Goal: Contribute content: Add original content to the website for others to see

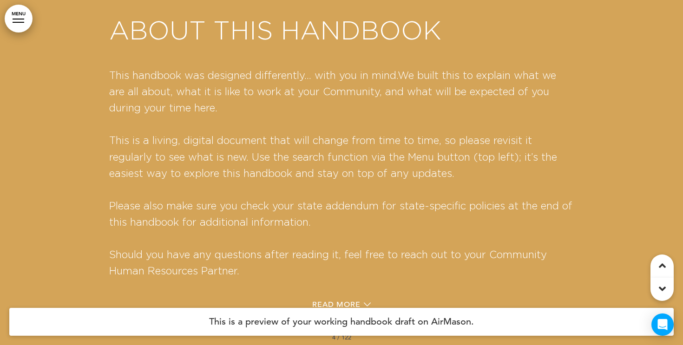
scroll to position [1188, 0]
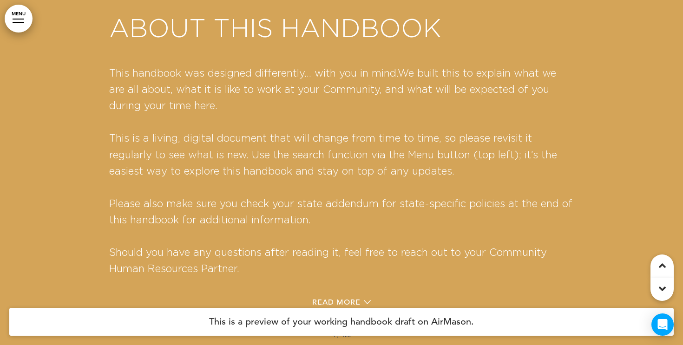
click at [19, 11] on link "MENU" at bounding box center [19, 19] width 28 height 28
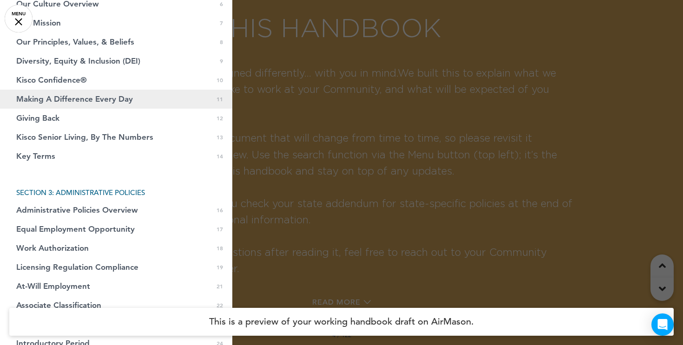
scroll to position [232, 0]
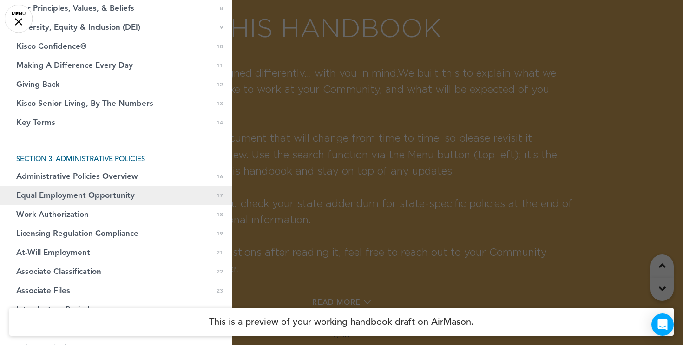
click at [56, 198] on span "Equal Employment Opportunity" at bounding box center [75, 195] width 119 height 8
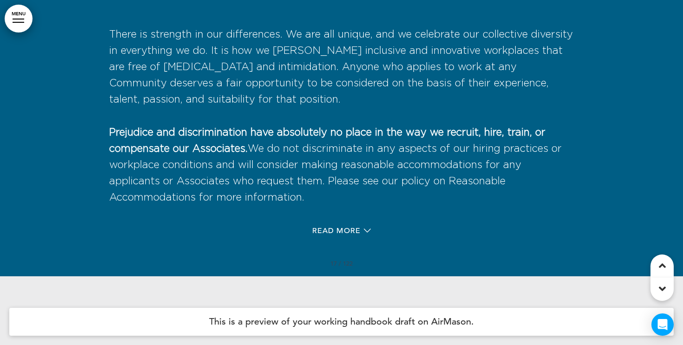
scroll to position [7126, 0]
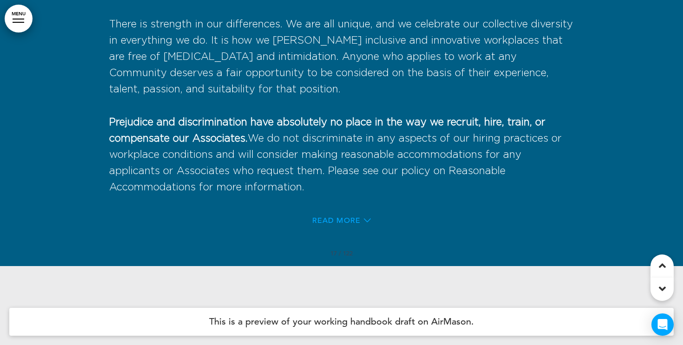
click at [346, 224] on span "Read More" at bounding box center [336, 220] width 48 height 7
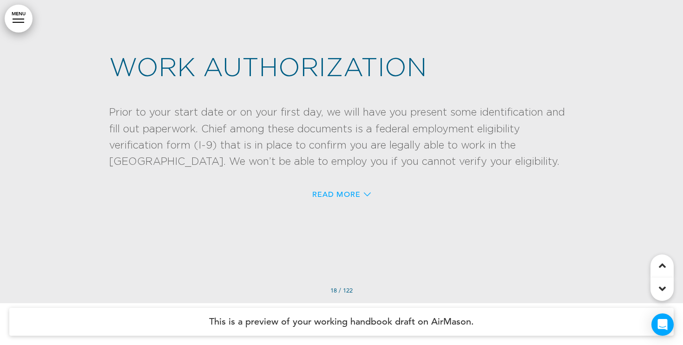
click at [359, 198] on span "Read More" at bounding box center [336, 194] width 48 height 7
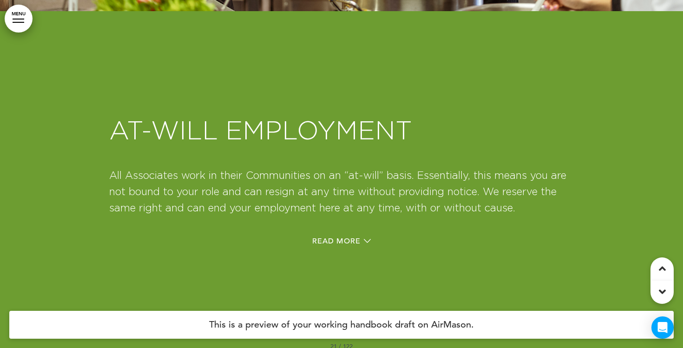
scroll to position [9619, 0]
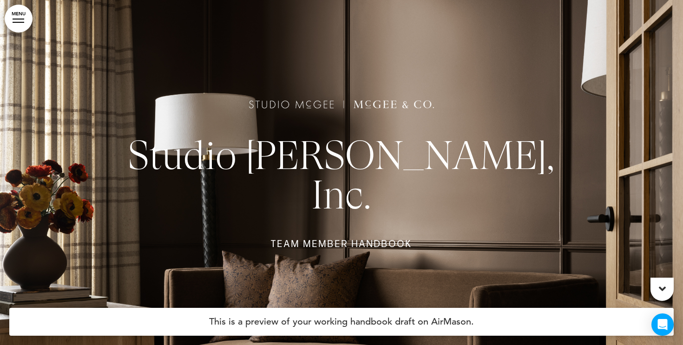
click at [19, 16] on link "MENU" at bounding box center [19, 19] width 28 height 28
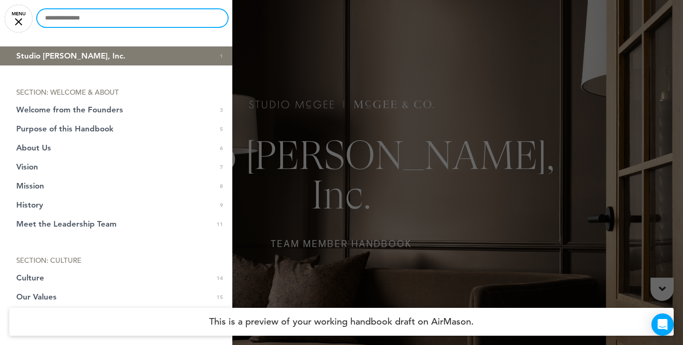
click at [77, 16] on input "text" at bounding box center [132, 18] width 191 height 18
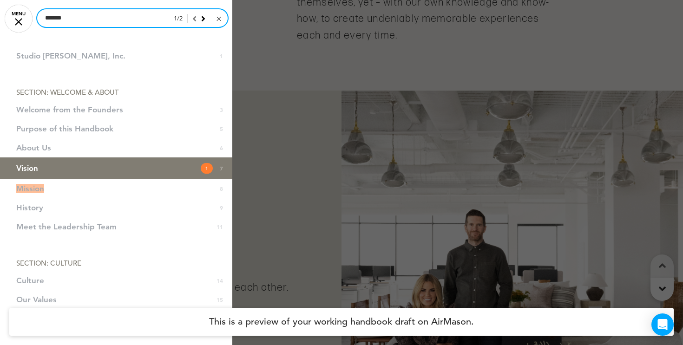
scroll to position [2289, 0]
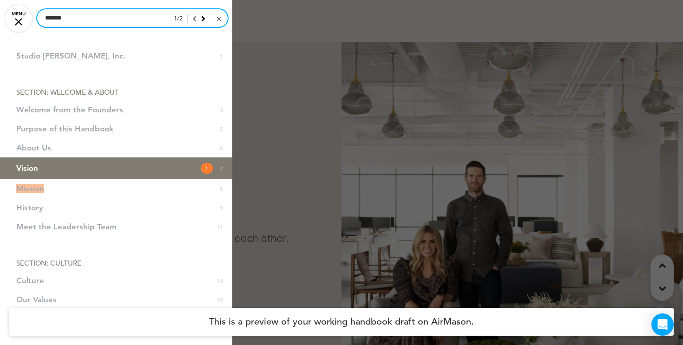
type input "*******"
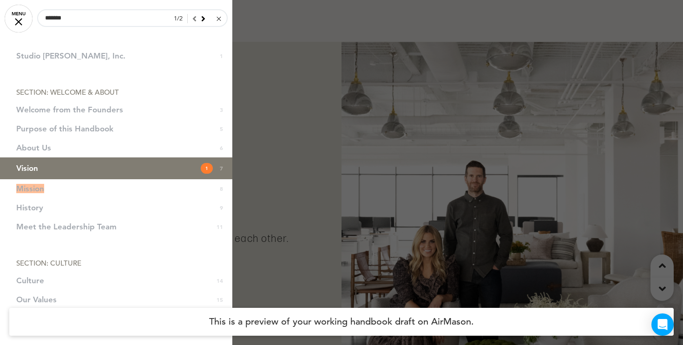
click at [218, 19] on div at bounding box center [219, 19] width 4 height 4
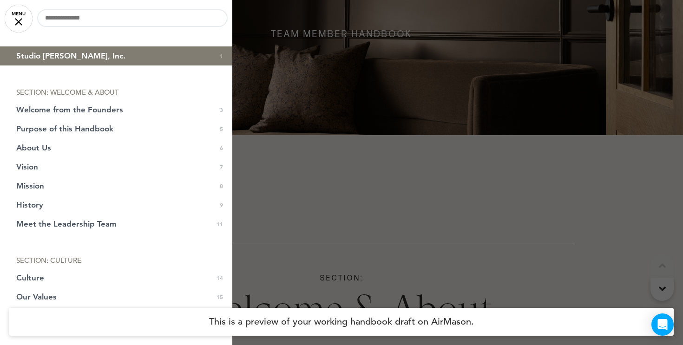
scroll to position [0, 0]
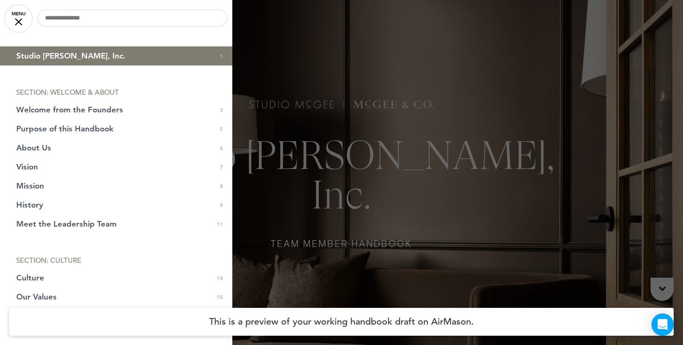
click at [295, 82] on div at bounding box center [341, 172] width 683 height 345
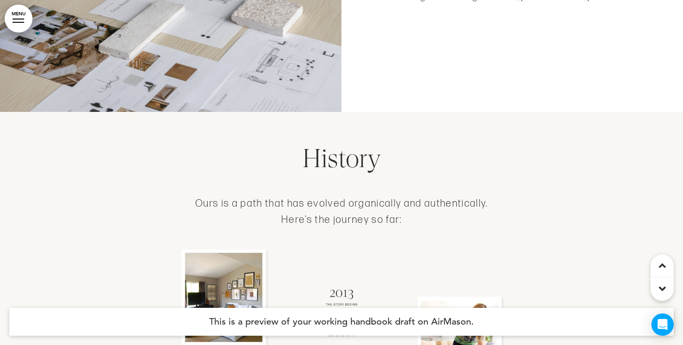
scroll to position [2911, 0]
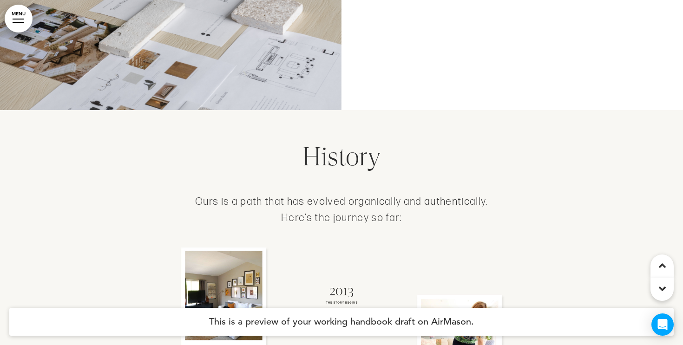
click at [21, 24] on link "MENU" at bounding box center [19, 19] width 28 height 28
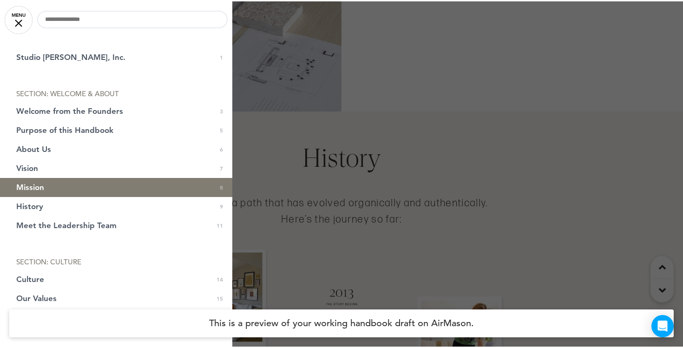
scroll to position [2925, 0]
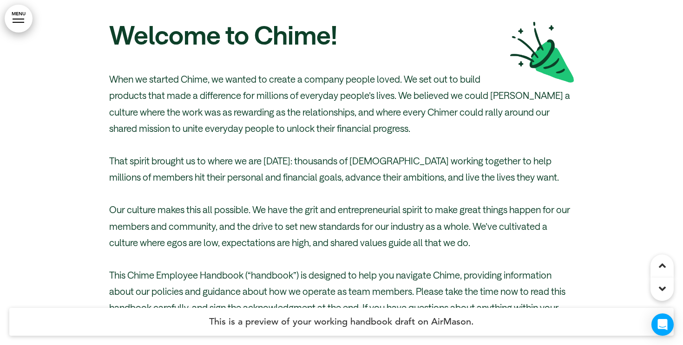
scroll to position [525, 0]
click at [6, 18] on link "MENU" at bounding box center [19, 19] width 28 height 28
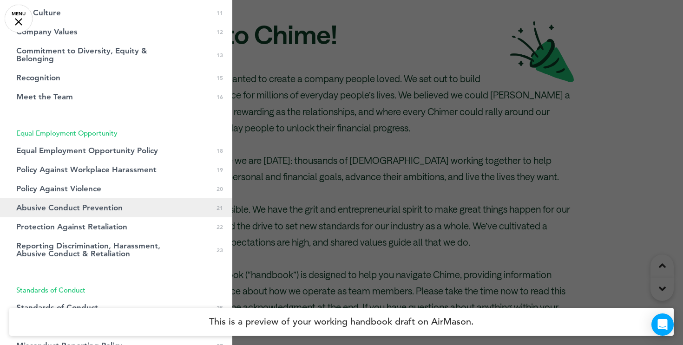
scroll to position [243, 0]
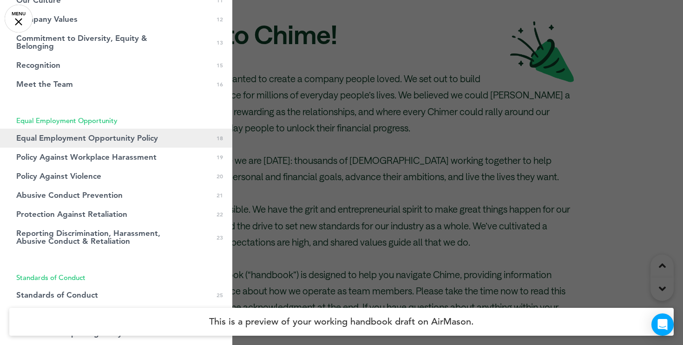
click at [78, 134] on span "Equal Employment Opportunity Policy" at bounding box center [87, 138] width 142 height 8
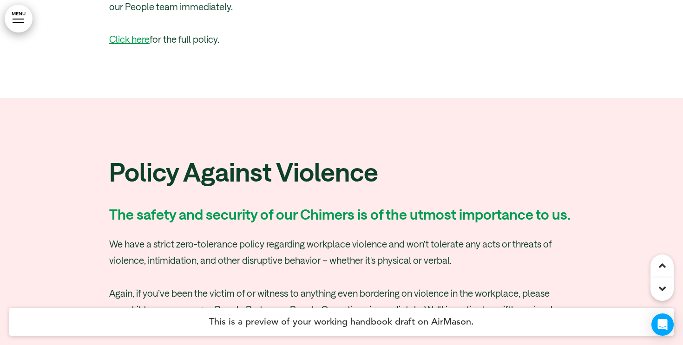
scroll to position [13324, 0]
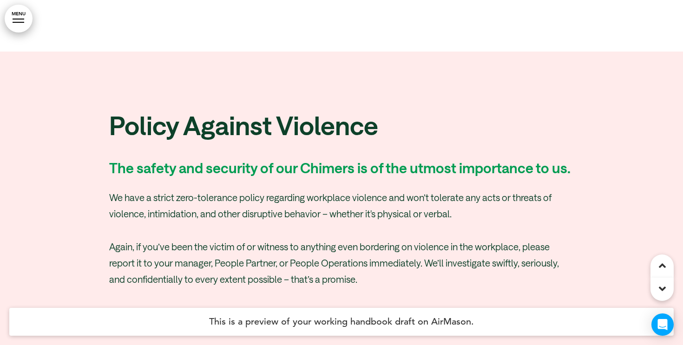
click at [20, 18] on link "MENU" at bounding box center [19, 19] width 28 height 28
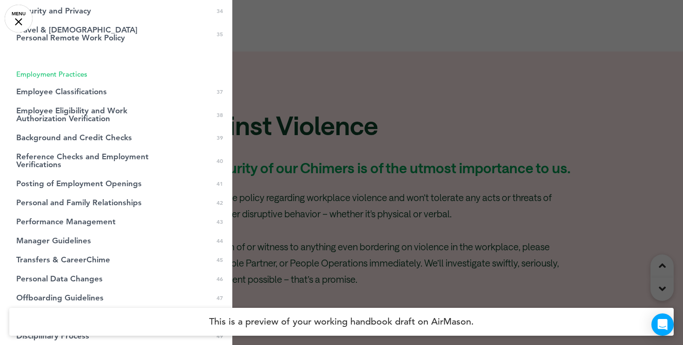
scroll to position [746, 0]
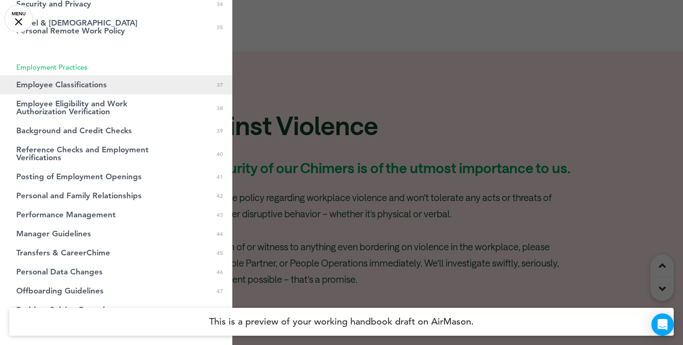
click at [82, 85] on span "Employee Classifications" at bounding box center [61, 85] width 91 height 8
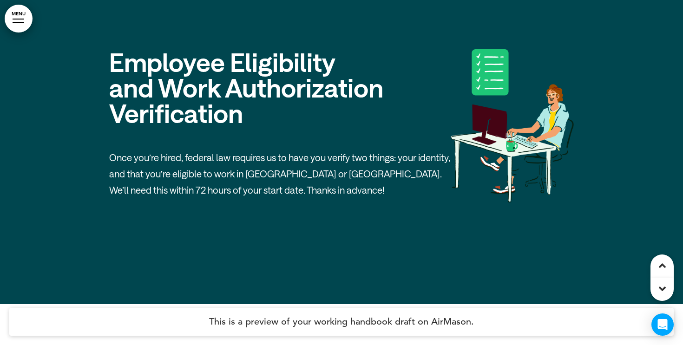
scroll to position [20558, 0]
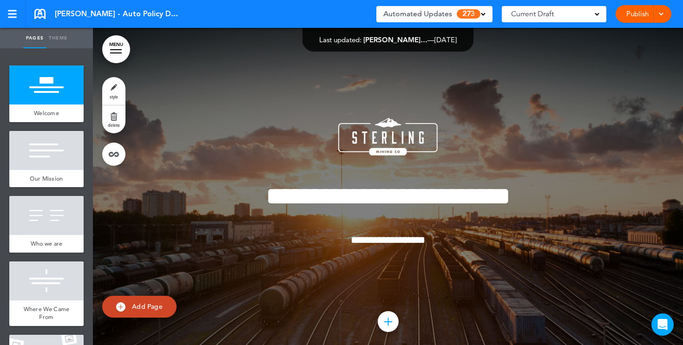
click at [590, 17] on div "Current Draft" at bounding box center [554, 14] width 105 height 16
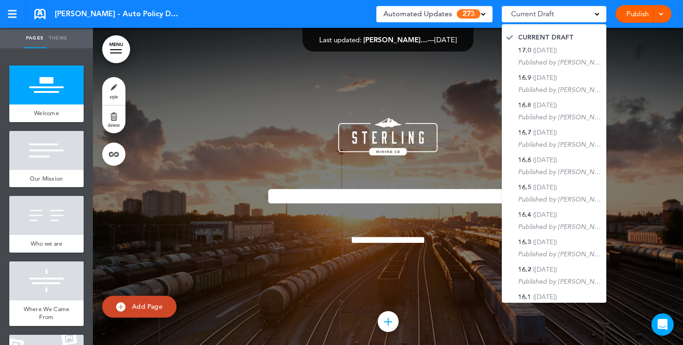
click at [475, 81] on div at bounding box center [388, 195] width 590 height 335
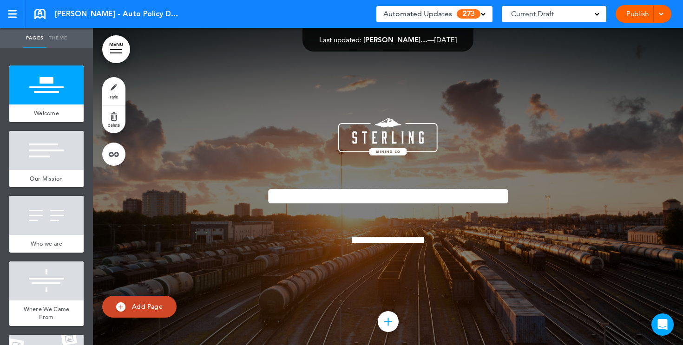
click at [481, 11] on div "Automated Updates 273" at bounding box center [434, 13] width 102 height 13
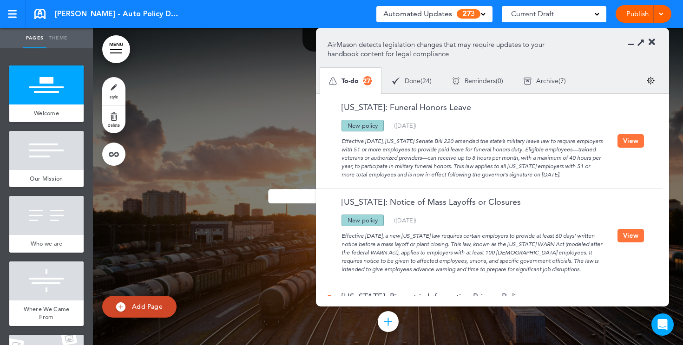
click at [652, 44] on icon at bounding box center [652, 42] width 7 height 9
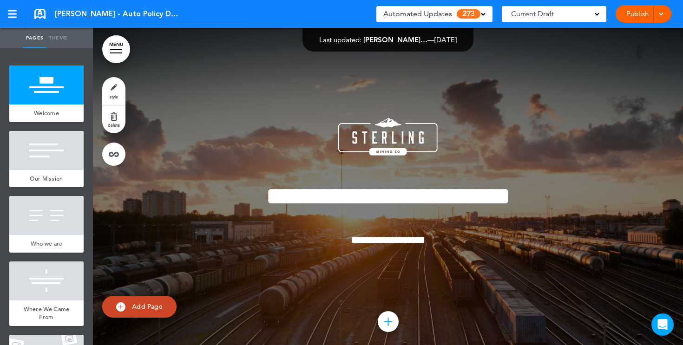
click at [109, 50] on link "MENU" at bounding box center [116, 49] width 28 height 28
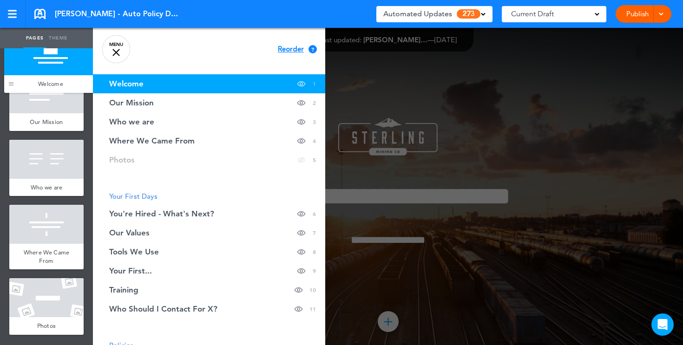
drag, startPoint x: 15, startPoint y: 115, endPoint x: 10, endPoint y: 73, distance: 42.1
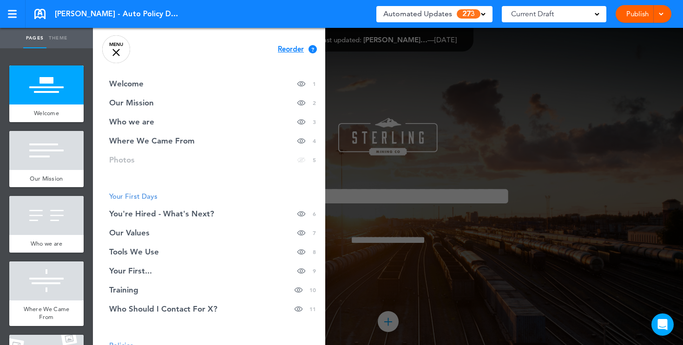
click at [115, 53] on div at bounding box center [115, 52] width 7 height 7
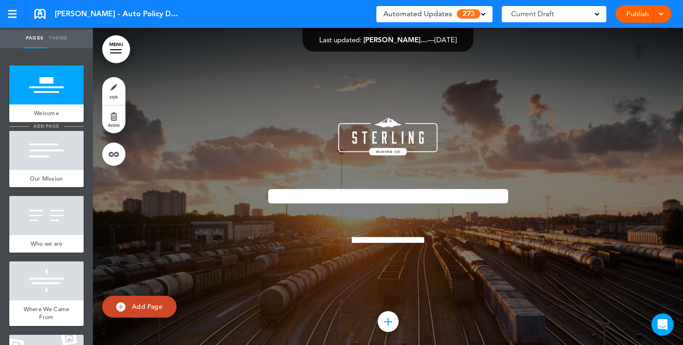
click at [53, 128] on span "add page" at bounding box center [46, 126] width 35 height 6
type input "********"
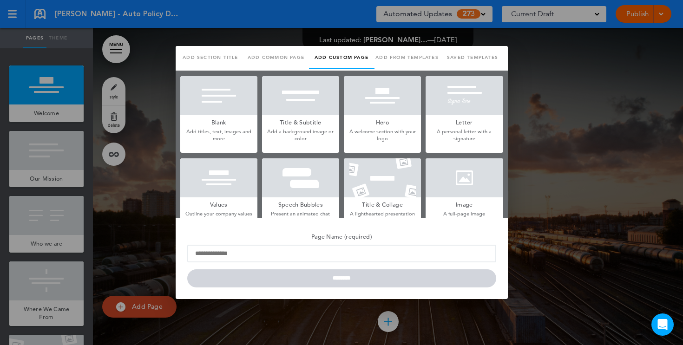
click at [216, 121] on h5 "Blank" at bounding box center [218, 121] width 77 height 13
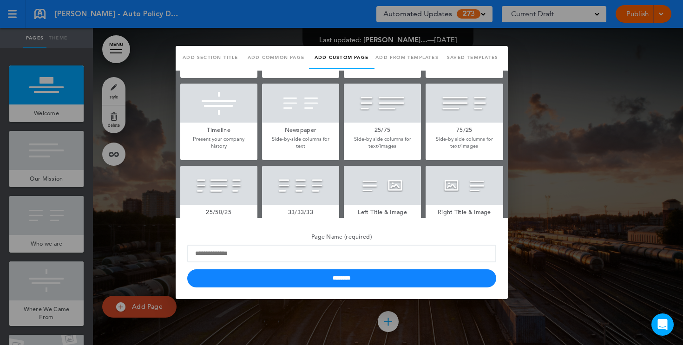
scroll to position [169, 0]
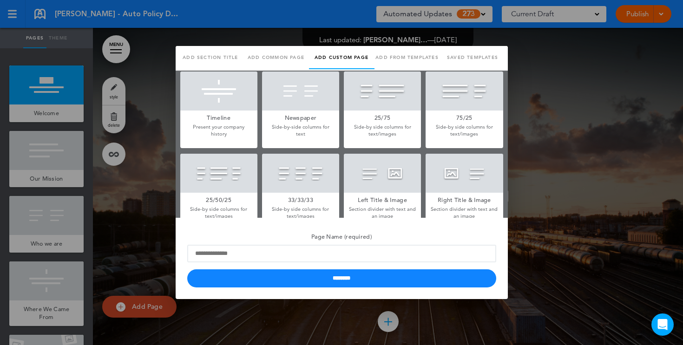
click at [317, 111] on h5 "Newspaper" at bounding box center [300, 117] width 77 height 13
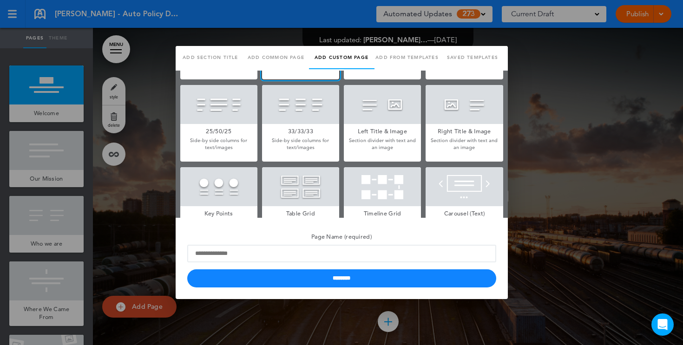
scroll to position [256, 0]
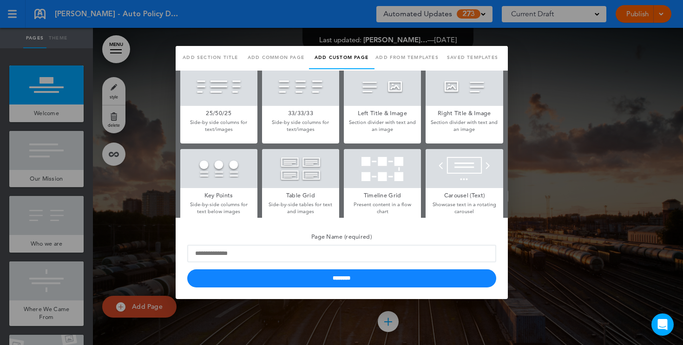
click at [375, 119] on p "Section divider with text and an image" at bounding box center [382, 126] width 77 height 14
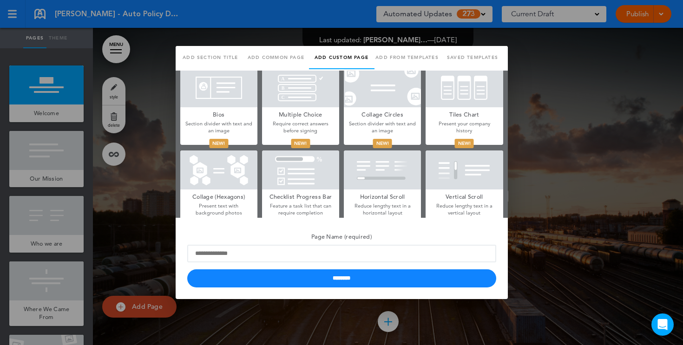
scroll to position [435, 0]
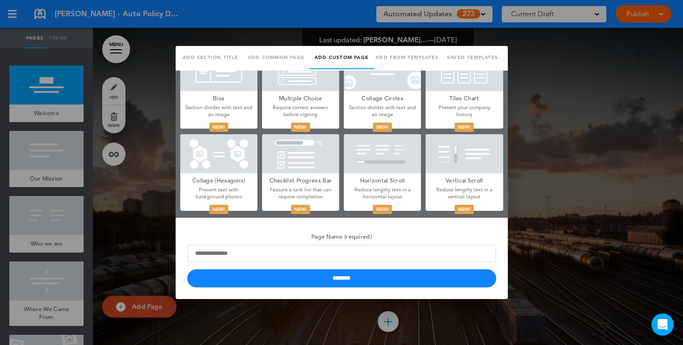
click at [310, 150] on div at bounding box center [300, 153] width 77 height 39
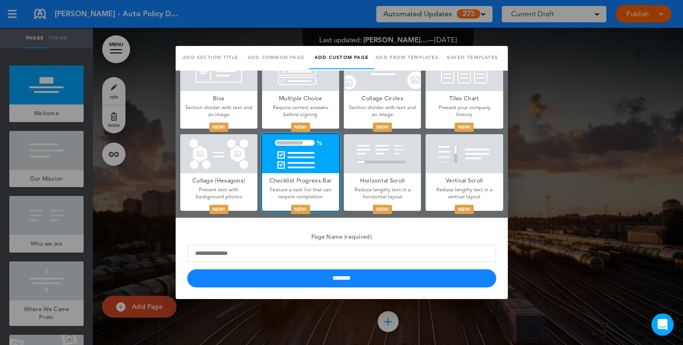
click at [611, 140] on div at bounding box center [341, 172] width 683 height 345
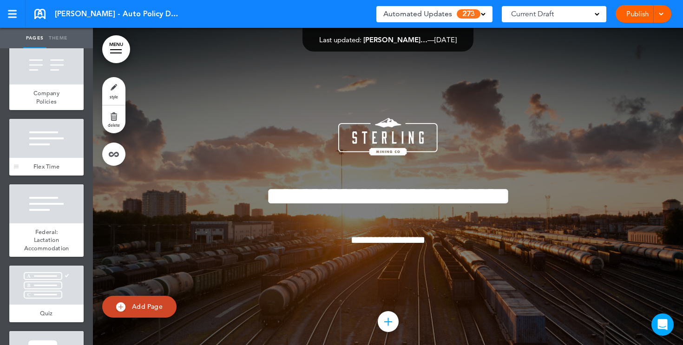
scroll to position [834, 0]
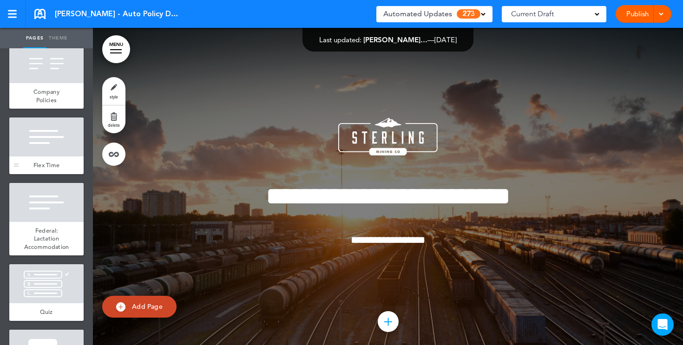
click at [50, 173] on div "Flex Time" at bounding box center [46, 166] width 74 height 18
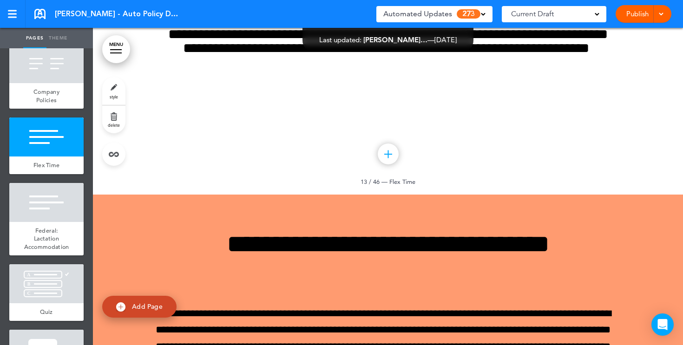
scroll to position [6545, 0]
click at [482, 11] on span at bounding box center [483, 13] width 5 height 5
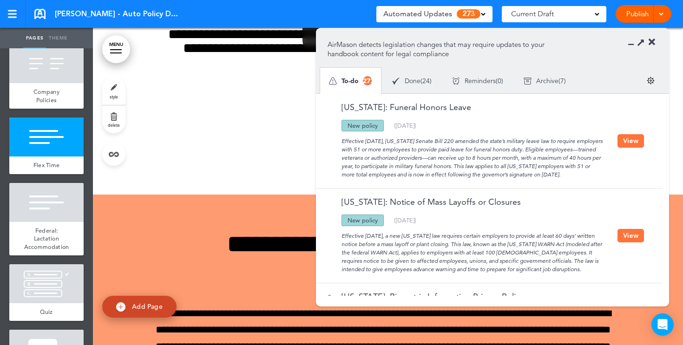
click at [638, 145] on button "View" at bounding box center [631, 140] width 26 height 13
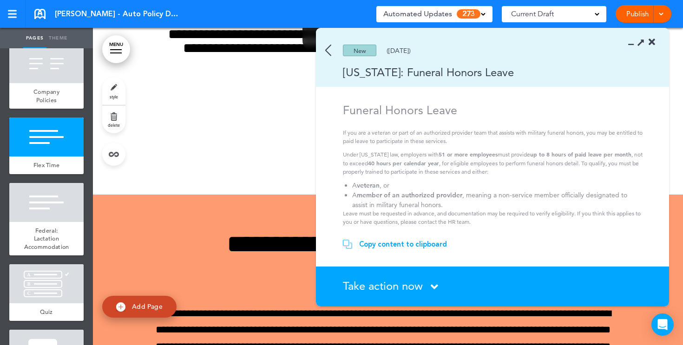
click at [404, 245] on div "Copy content to clipboard" at bounding box center [403, 244] width 88 height 9
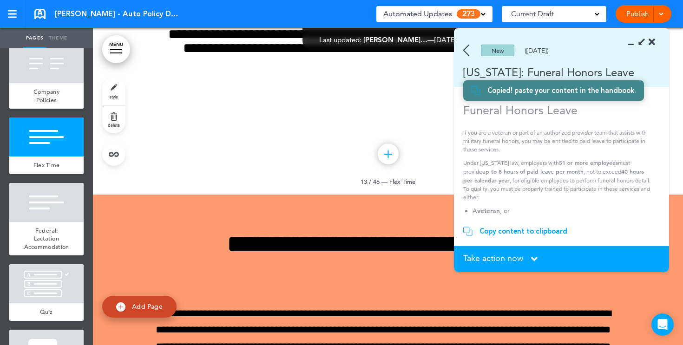
click at [651, 42] on icon at bounding box center [652, 42] width 7 height 9
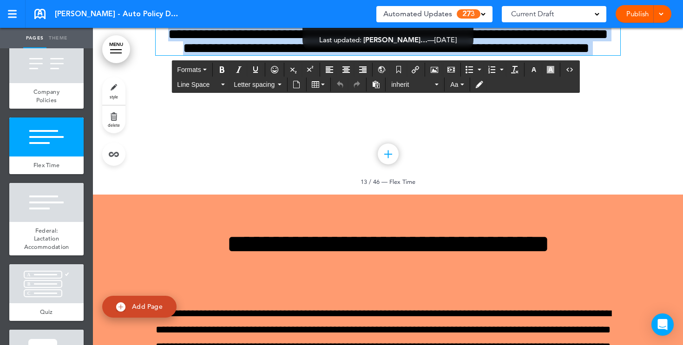
drag, startPoint x: 410, startPoint y: 231, endPoint x: 330, endPoint y: 158, distance: 107.6
click at [330, 55] on div "**********" at bounding box center [388, 17] width 465 height 77
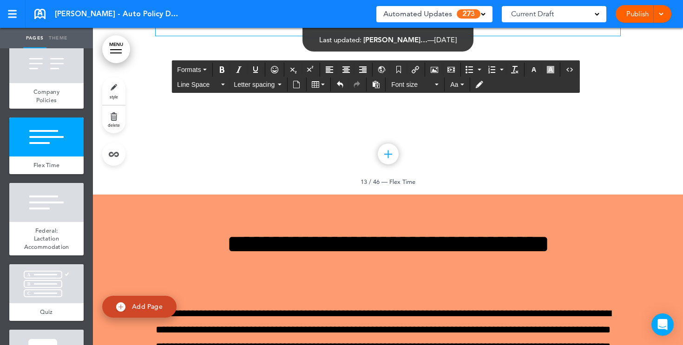
paste div
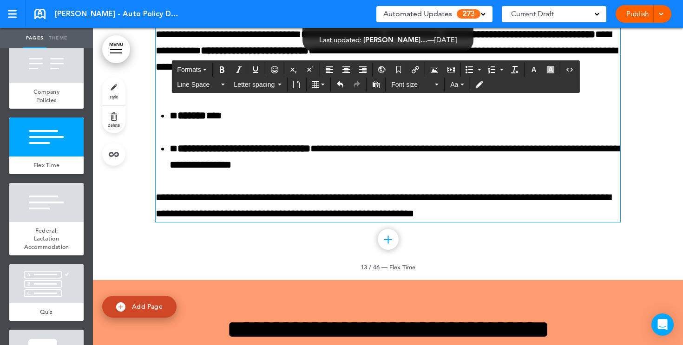
scroll to position [6507, 0]
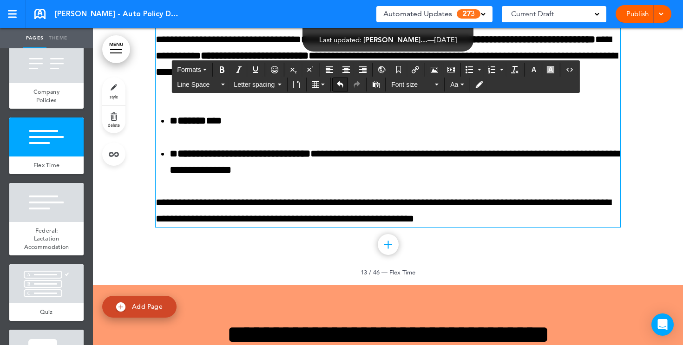
click at [343, 84] on icon "Undo" at bounding box center [339, 84] width 7 height 7
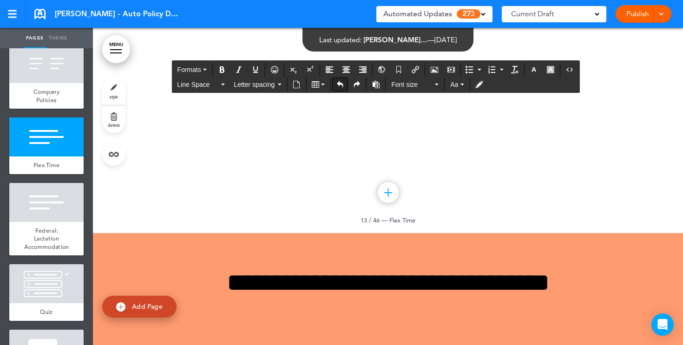
click at [343, 84] on icon "Undo" at bounding box center [339, 84] width 7 height 7
click at [115, 87] on link "style" at bounding box center [113, 91] width 23 height 28
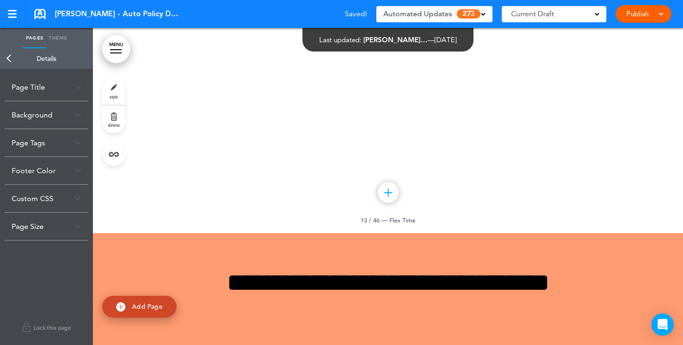
click at [35, 113] on div "Background" at bounding box center [47, 114] width 84 height 27
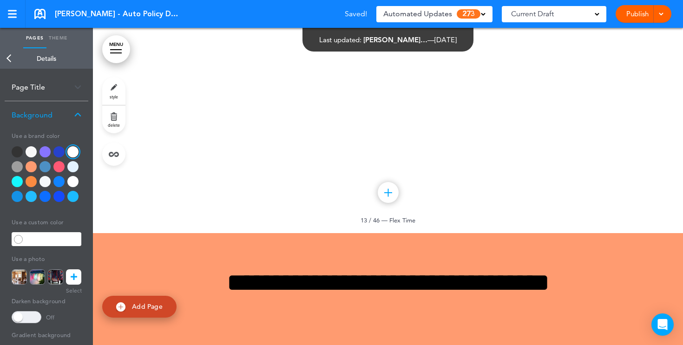
click at [30, 166] on div at bounding box center [31, 166] width 11 height 11
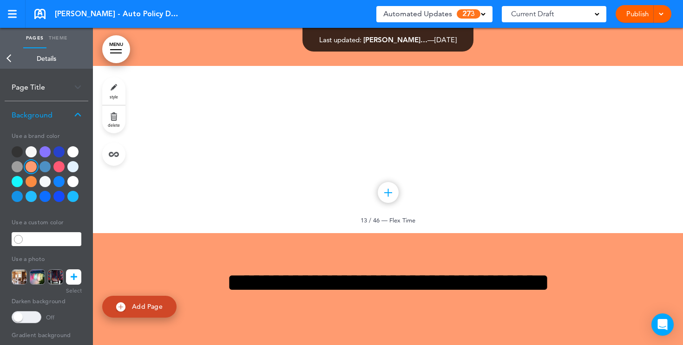
click at [16, 167] on div at bounding box center [17, 166] width 11 height 11
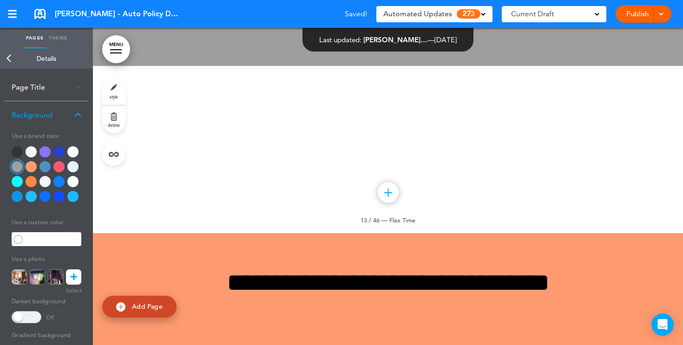
click at [45, 180] on div at bounding box center [45, 181] width 11 height 11
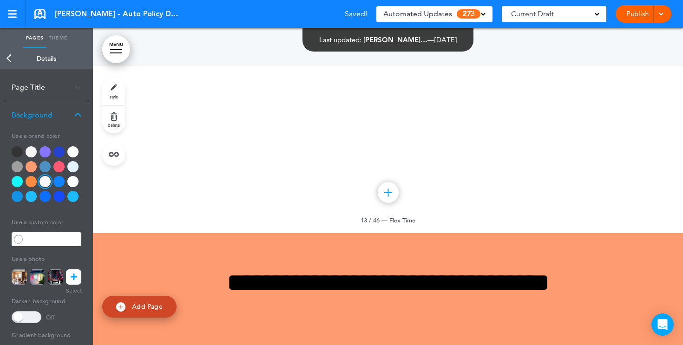
click at [60, 181] on div at bounding box center [58, 181] width 11 height 11
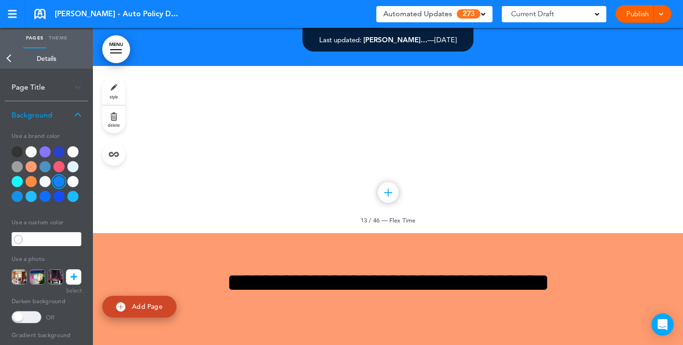
click at [69, 277] on link at bounding box center [73, 277] width 15 height 15
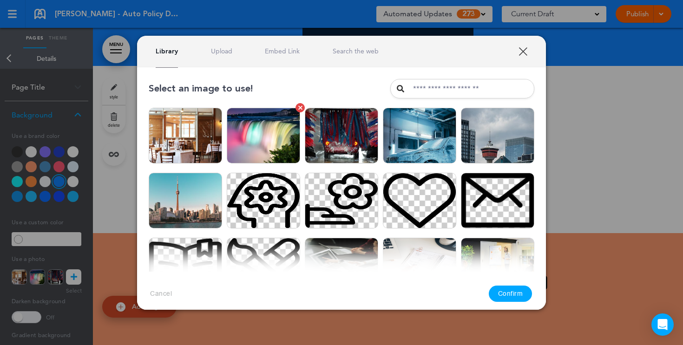
click at [254, 112] on img at bounding box center [263, 136] width 73 height 56
click at [512, 294] on button "Confirm" at bounding box center [511, 294] width 44 height 16
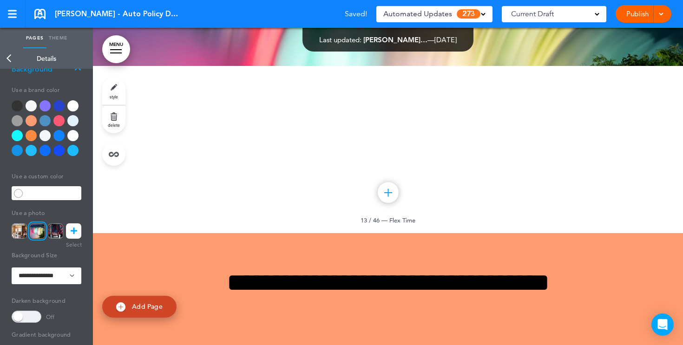
scroll to position [59, 0]
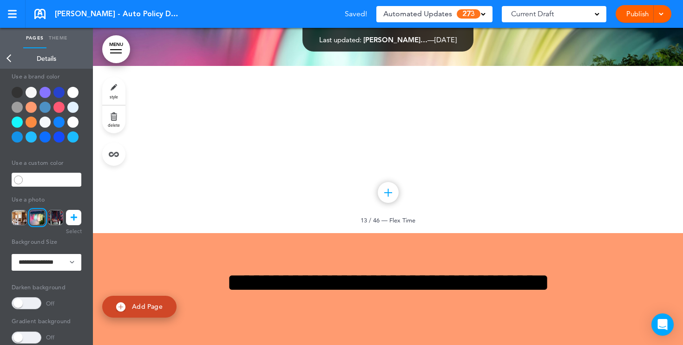
click at [27, 302] on span at bounding box center [27, 303] width 30 height 12
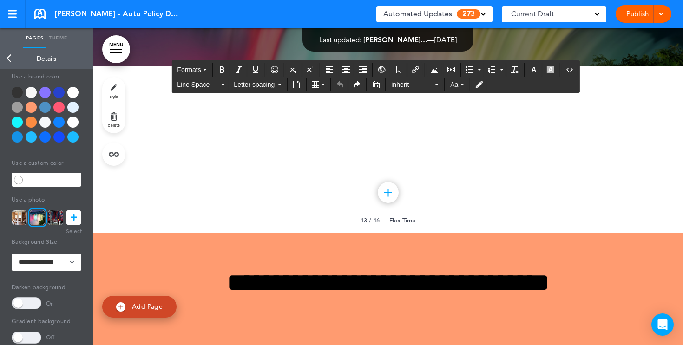
drag, startPoint x: 418, startPoint y: 185, endPoint x: 323, endPoint y: 113, distance: 118.8
click at [537, 71] on icon "button" at bounding box center [533, 69] width 7 height 7
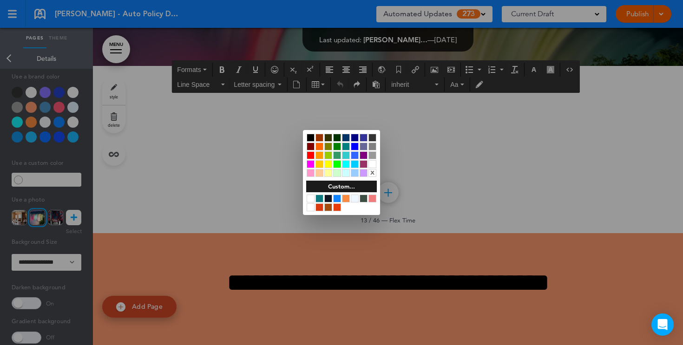
click at [370, 165] on div at bounding box center [373, 164] width 8 height 8
click at [409, 206] on div at bounding box center [341, 172] width 683 height 345
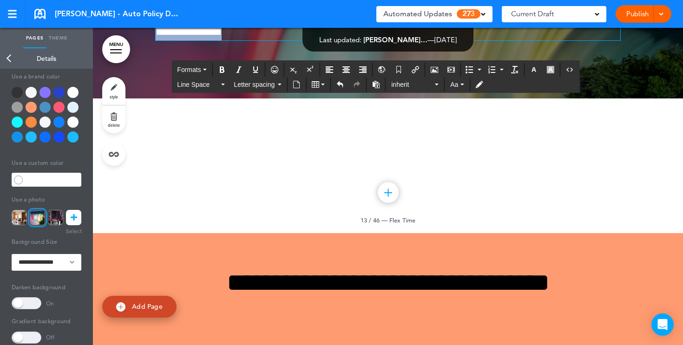
drag, startPoint x: 261, startPoint y: 214, endPoint x: 155, endPoint y: 211, distance: 106.0
click at [349, 72] on icon "Align center" at bounding box center [346, 69] width 7 height 7
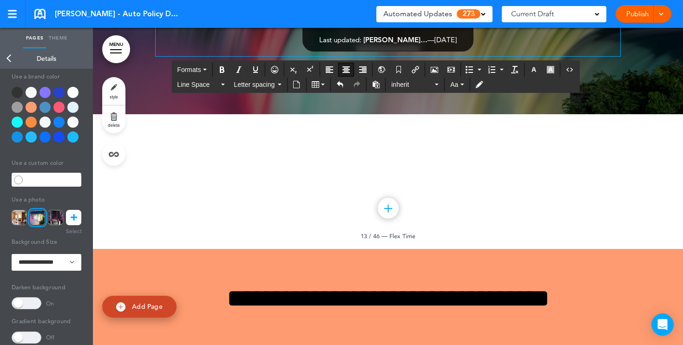
scroll to position [6491, 0]
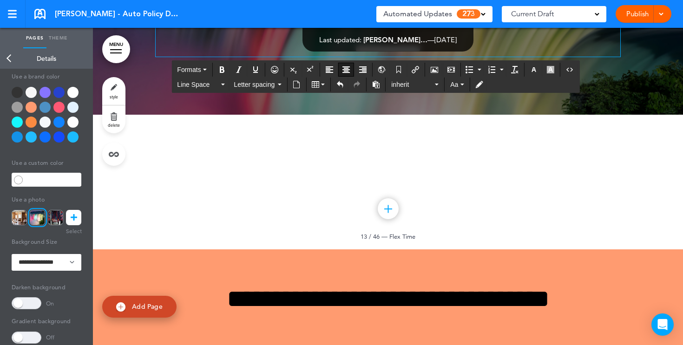
click at [639, 13] on div "Publish Publish Preview Draft" at bounding box center [644, 14] width 56 height 18
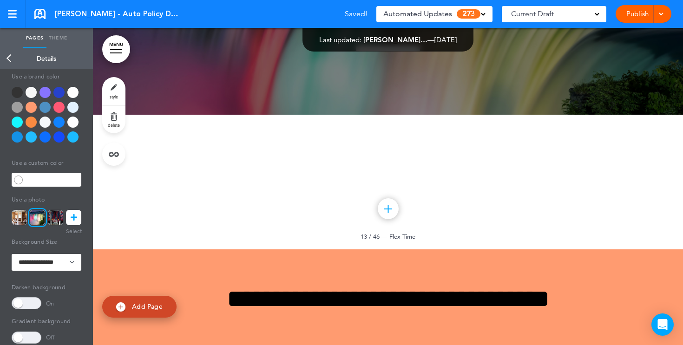
click at [639, 13] on link "Publish" at bounding box center [637, 14] width 29 height 18
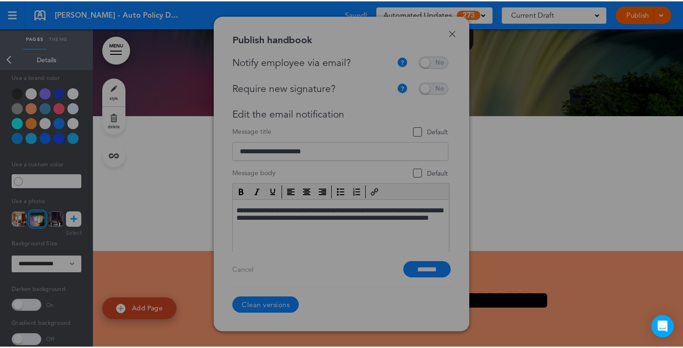
scroll to position [0, 0]
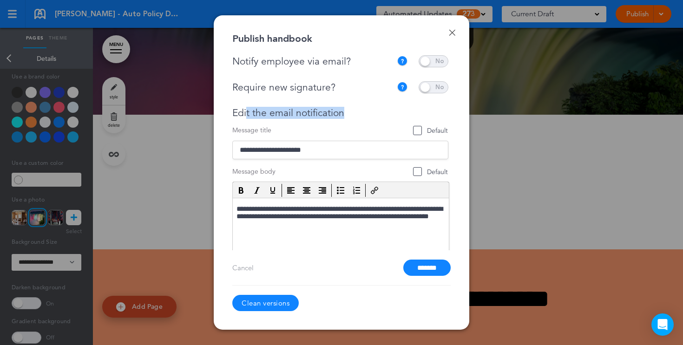
drag, startPoint x: 346, startPoint y: 115, endPoint x: 245, endPoint y: 119, distance: 100.9
click at [245, 119] on div "Edit the email notification" at bounding box center [340, 113] width 216 height 12
click at [433, 61] on span at bounding box center [434, 61] width 30 height 12
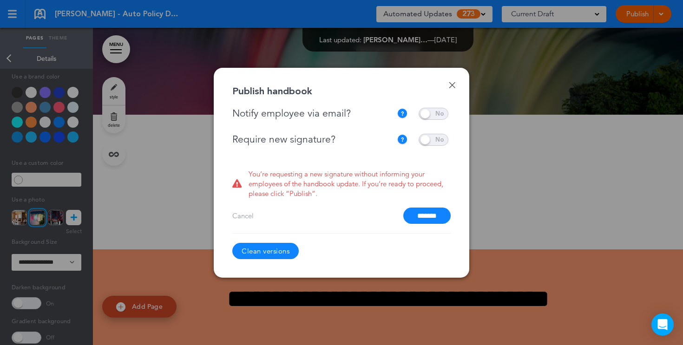
click at [432, 139] on span at bounding box center [434, 140] width 30 height 12
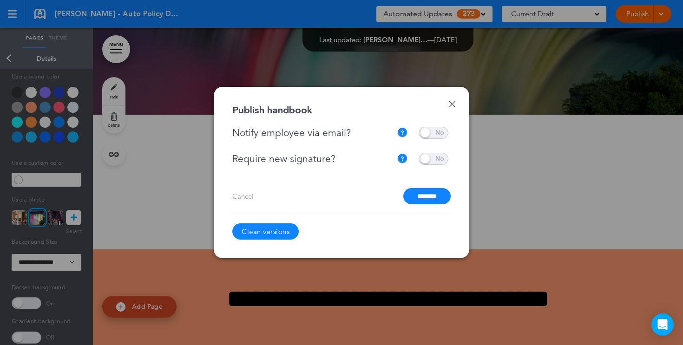
click at [431, 133] on span at bounding box center [434, 133] width 30 height 12
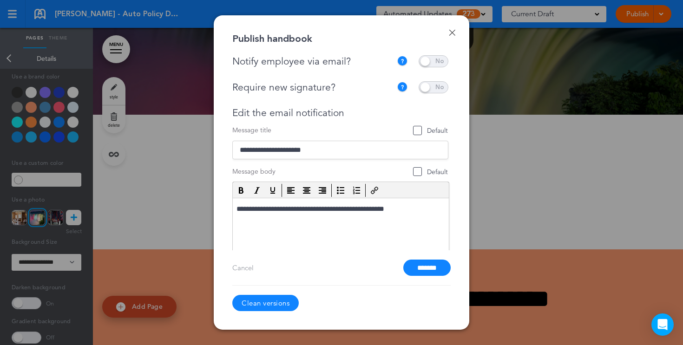
click at [430, 89] on span at bounding box center [434, 87] width 30 height 12
click at [452, 30] on link "Done" at bounding box center [452, 32] width 7 height 7
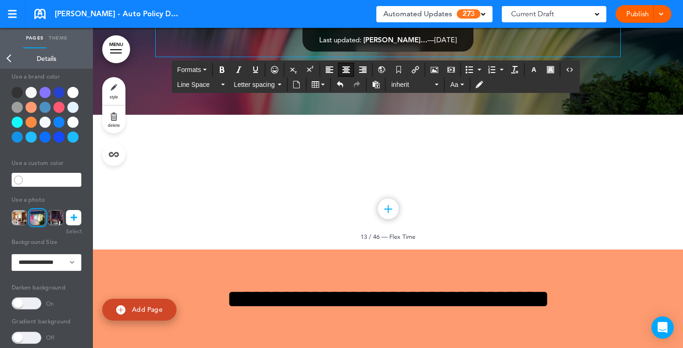
click at [442, 57] on p "**********" at bounding box center [388, 48] width 465 height 16
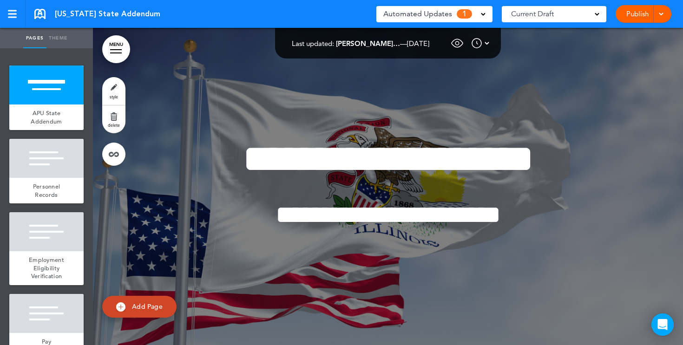
click at [484, 13] on span at bounding box center [483, 13] width 5 height 5
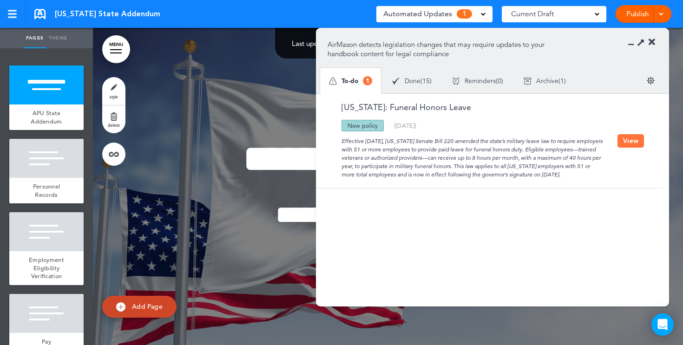
click at [417, 83] on span "Done" at bounding box center [413, 81] width 16 height 7
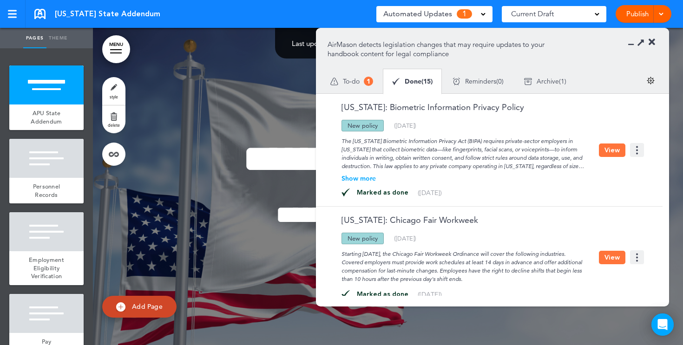
click at [614, 151] on button "View" at bounding box center [612, 150] width 26 height 13
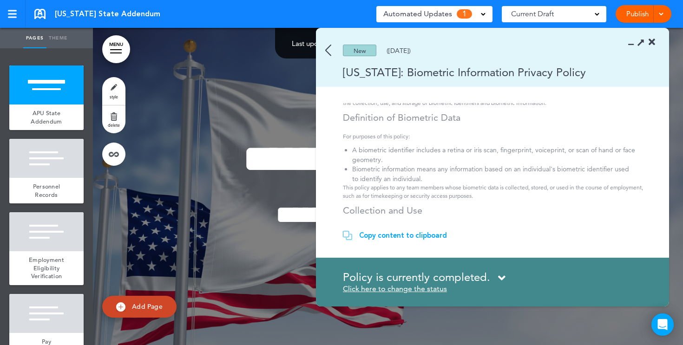
scroll to position [39, 0]
click at [654, 42] on icon at bounding box center [652, 42] width 7 height 9
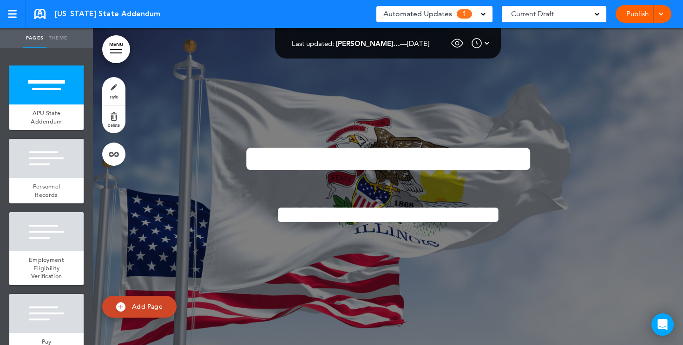
click at [485, 15] on span at bounding box center [483, 13] width 5 height 5
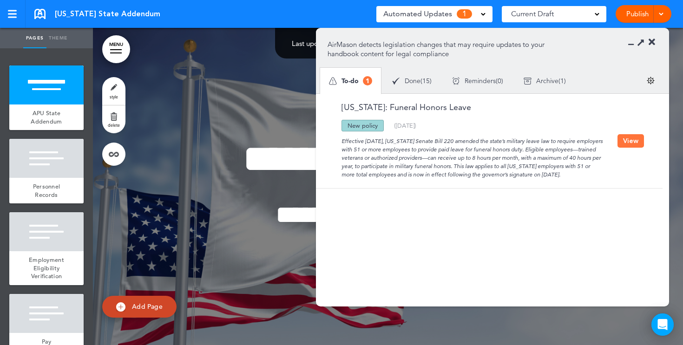
click at [652, 42] on icon at bounding box center [652, 42] width 7 height 9
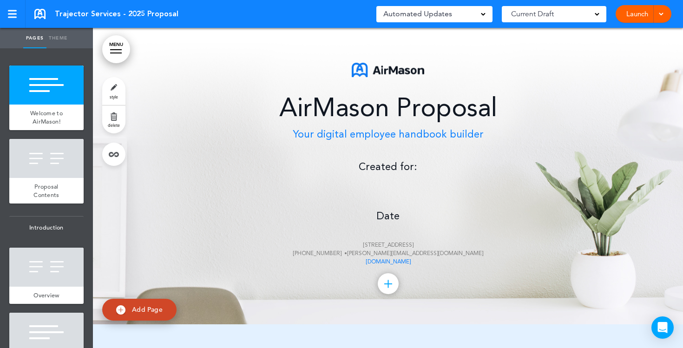
click at [386, 188] on div "AirMason Proposal Your digital employee handbook builder Created for: Date [STR…" at bounding box center [388, 165] width 465 height 204
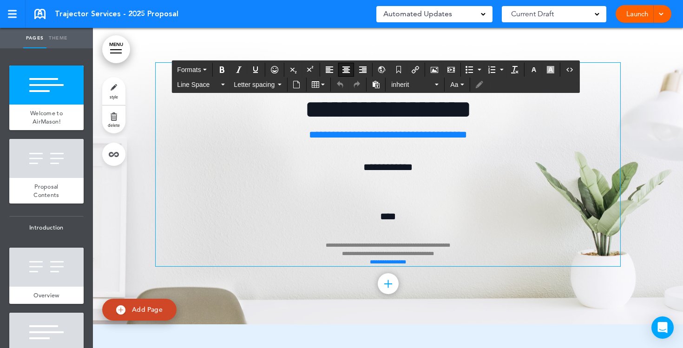
click at [385, 191] on div "**********" at bounding box center [388, 165] width 465 height 204
click at [430, 73] on button "Airmason image" at bounding box center [434, 69] width 15 height 13
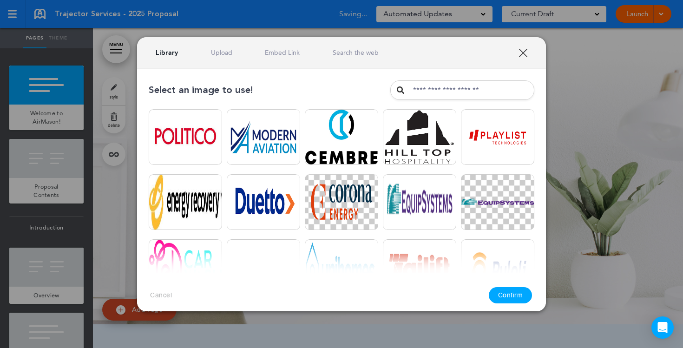
click at [221, 51] on link "Upload" at bounding box center [221, 52] width 21 height 9
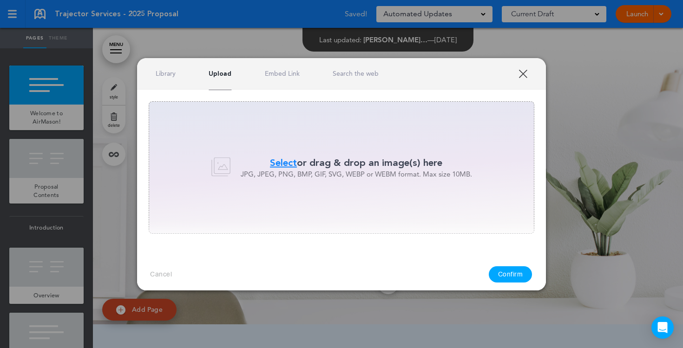
click at [282, 159] on span "Select" at bounding box center [283, 162] width 27 height 13
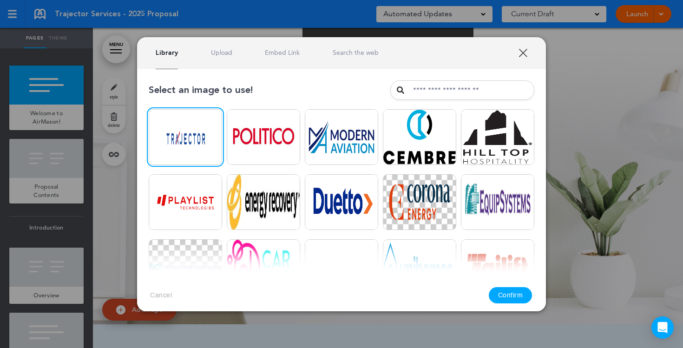
click at [509, 290] on button "Confirm" at bounding box center [511, 295] width 44 height 16
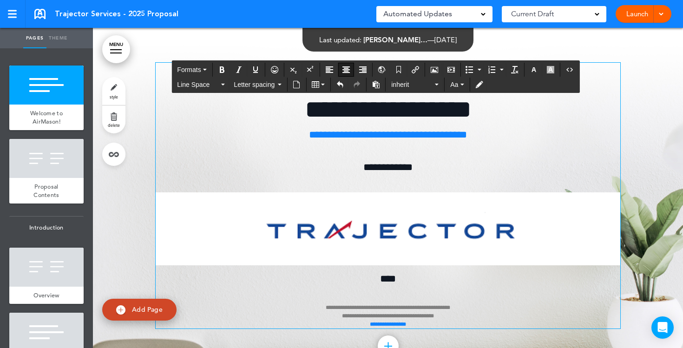
click at [415, 242] on img at bounding box center [388, 228] width 465 height 73
drag, startPoint x: 155, startPoint y: 194, endPoint x: 230, endPoint y: 205, distance: 75.5
click at [230, 205] on div "**********" at bounding box center [388, 207] width 590 height 359
click at [191, 205] on img at bounding box center [388, 228] width 465 height 73
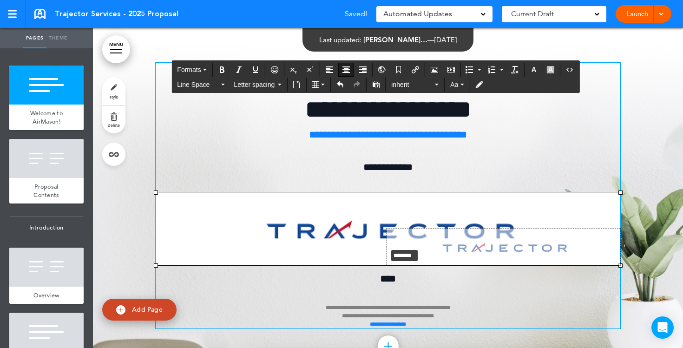
drag, startPoint x: 157, startPoint y: 192, endPoint x: 390, endPoint y: 248, distance: 239.9
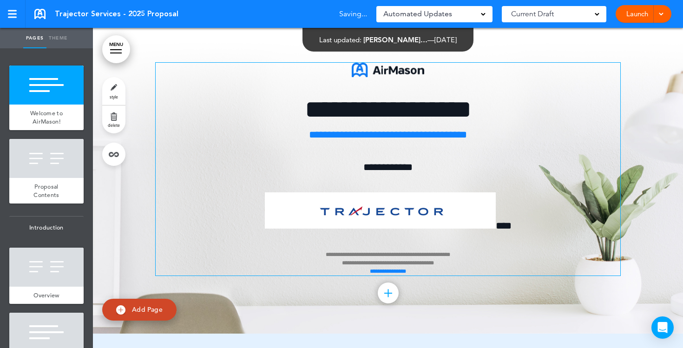
click at [482, 277] on div "**********" at bounding box center [388, 181] width 465 height 306
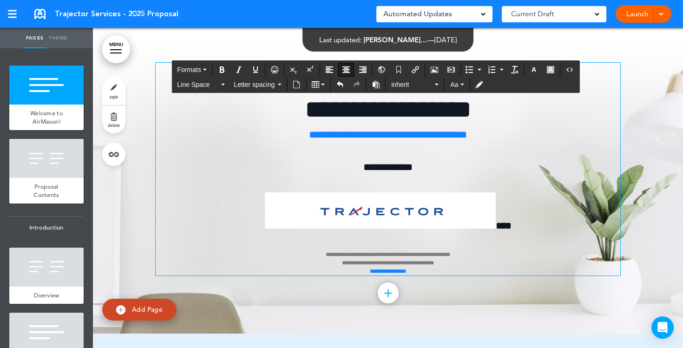
click at [496, 225] on span "****" at bounding box center [504, 226] width 16 height 10
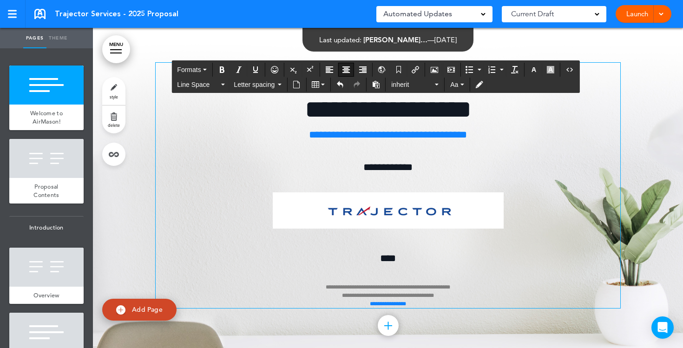
click at [408, 257] on p "**********" at bounding box center [388, 280] width 465 height 58
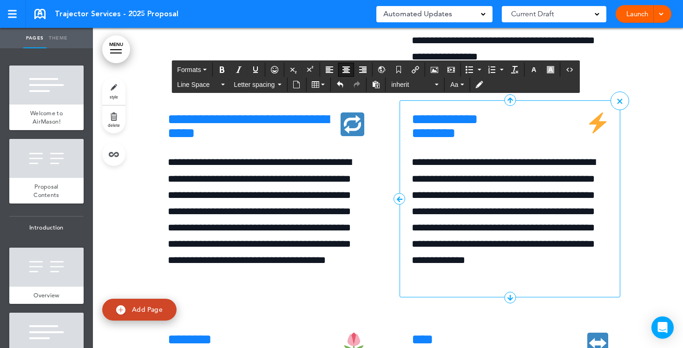
scroll to position [3411, 0]
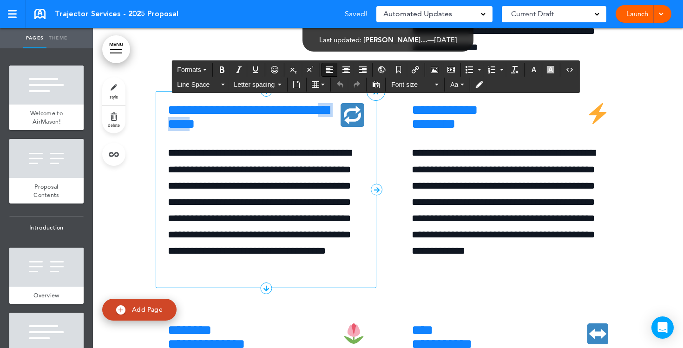
drag, startPoint x: 226, startPoint y: 194, endPoint x: 178, endPoint y: 196, distance: 48.4
click at [178, 131] on h6 "**********" at bounding box center [266, 117] width 197 height 28
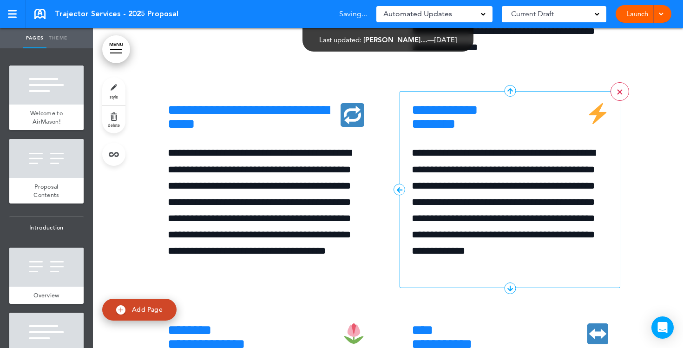
click at [620, 101] on link ">" at bounding box center [620, 91] width 19 height 19
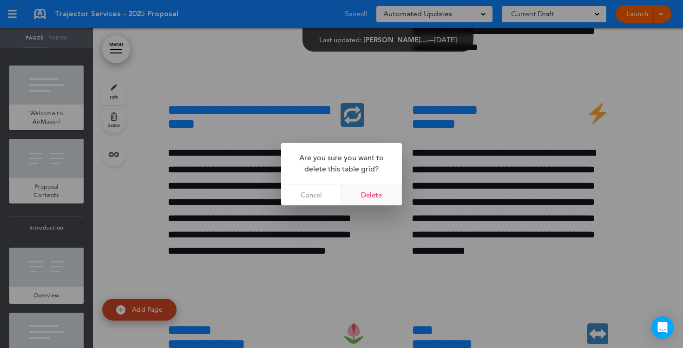
click at [389, 199] on link "Delete" at bounding box center [372, 195] width 60 height 21
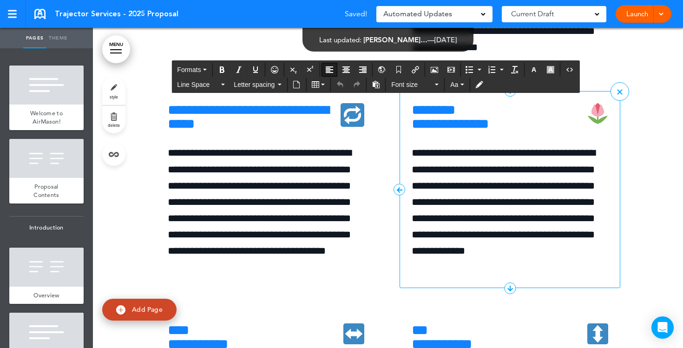
click at [528, 131] on h6 "**********" at bounding box center [510, 117] width 197 height 28
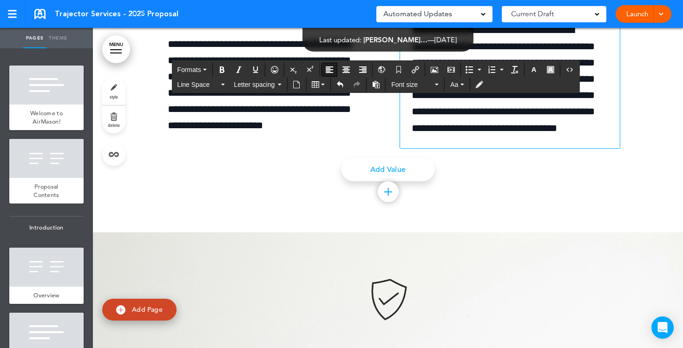
scroll to position [4485, 0]
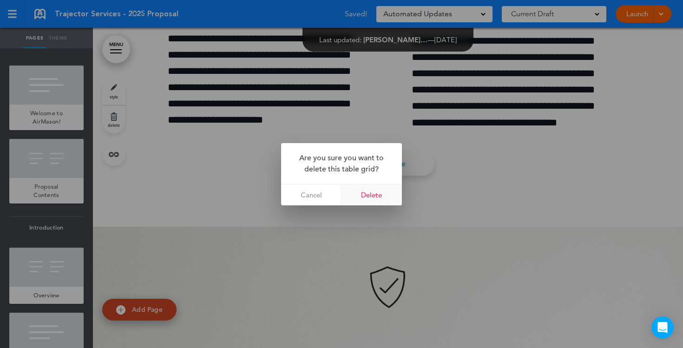
click at [371, 191] on link "Delete" at bounding box center [372, 195] width 60 height 21
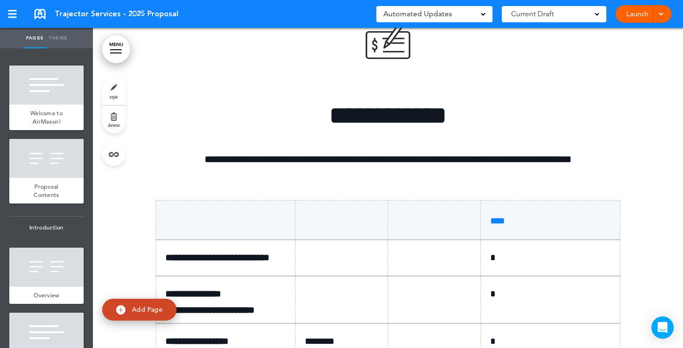
scroll to position [5493, 0]
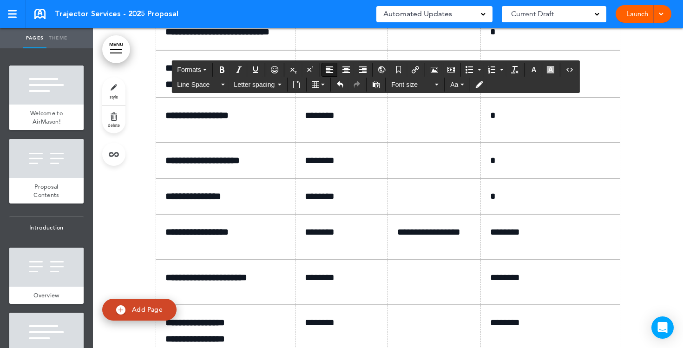
scroll to position [5796, 0]
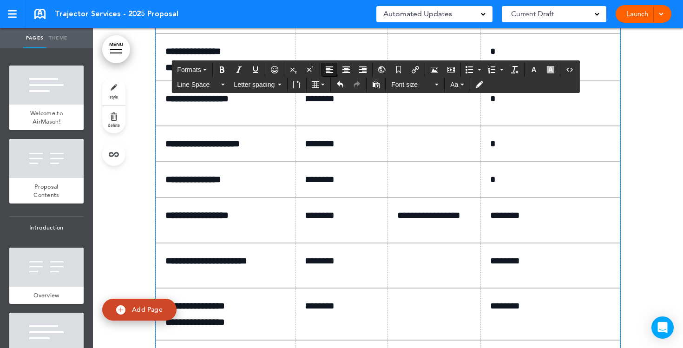
click at [336, 23] on p at bounding box center [345, 15] width 81 height 16
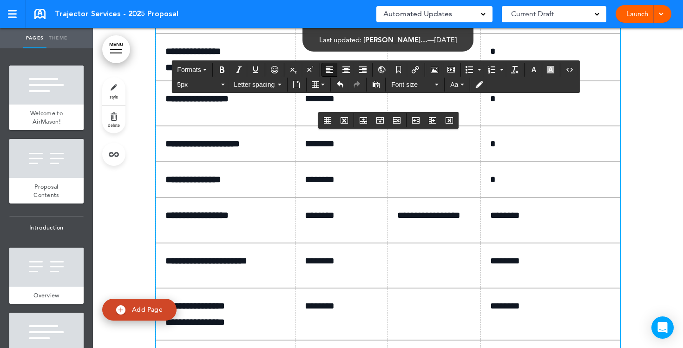
click at [412, 23] on p at bounding box center [437, 15] width 81 height 16
click at [512, 23] on p "*" at bounding box center [553, 15] width 127 height 16
click at [408, 23] on p "**********" at bounding box center [437, 15] width 81 height 16
click at [496, 20] on span "*" at bounding box center [493, 14] width 6 height 9
click at [337, 59] on p at bounding box center [345, 51] width 81 height 16
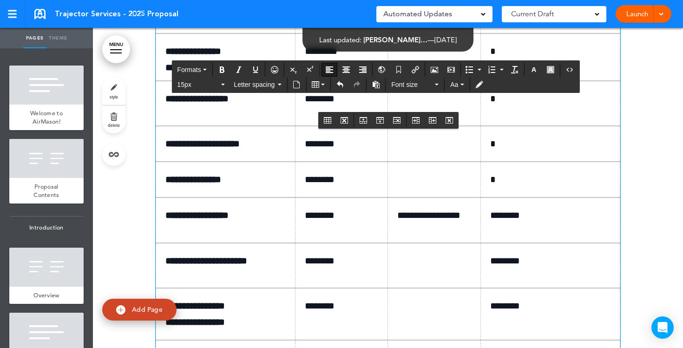
click at [404, 59] on p at bounding box center [437, 51] width 81 height 16
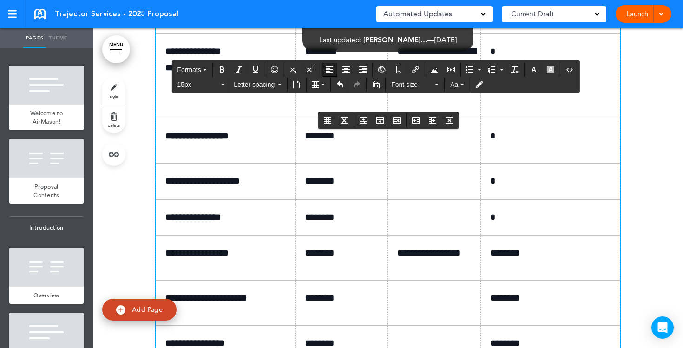
click at [503, 59] on p "*" at bounding box center [553, 51] width 127 height 16
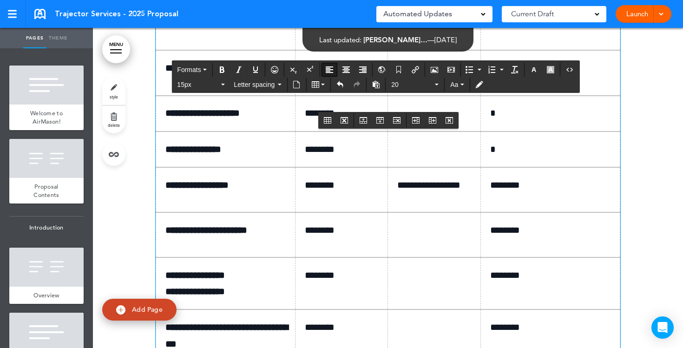
scroll to position [5878, 0]
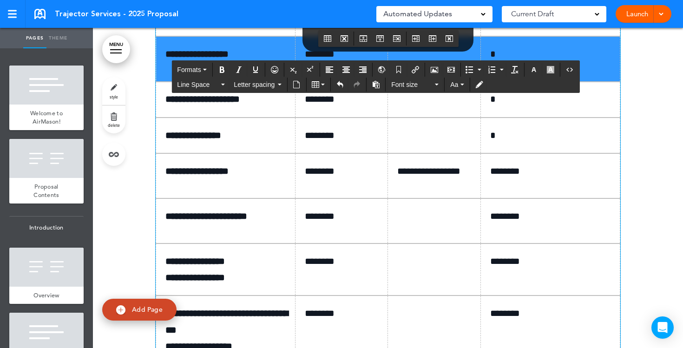
drag, startPoint x: 165, startPoint y: 223, endPoint x: 521, endPoint y: 228, distance: 356.1
click at [521, 81] on tr "**********" at bounding box center [388, 58] width 464 height 45
click at [323, 87] on button "Table" at bounding box center [318, 84] width 20 height 13
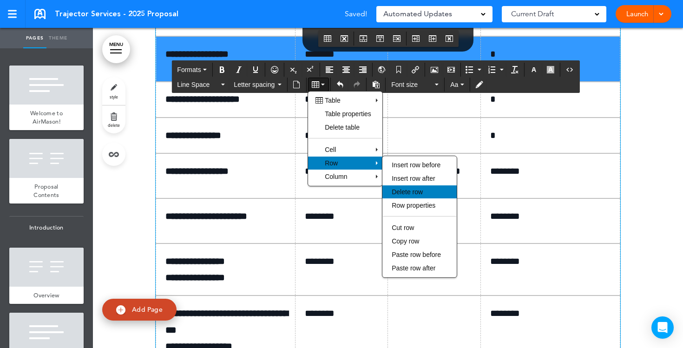
click at [396, 190] on span "Delete row" at bounding box center [407, 191] width 31 height 7
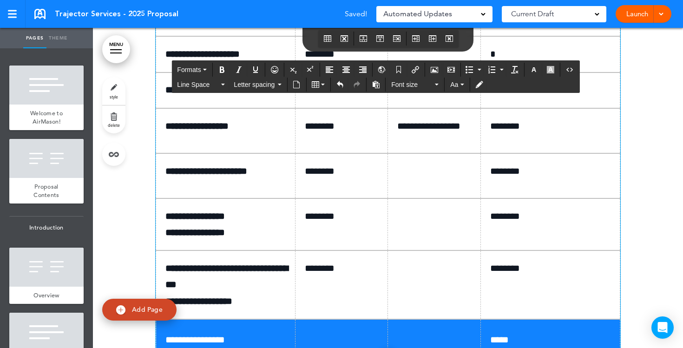
click at [426, 72] on td at bounding box center [434, 54] width 93 height 36
click at [423, 108] on td at bounding box center [434, 91] width 93 height 36
click at [507, 62] on p "*" at bounding box center [553, 54] width 127 height 16
click at [493, 94] on span "*" at bounding box center [493, 89] width 6 height 9
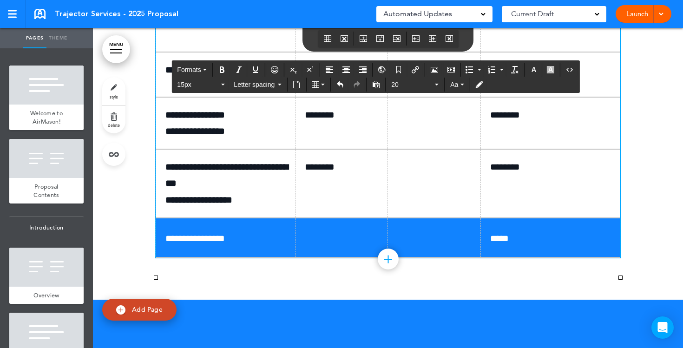
scroll to position [5988, 0]
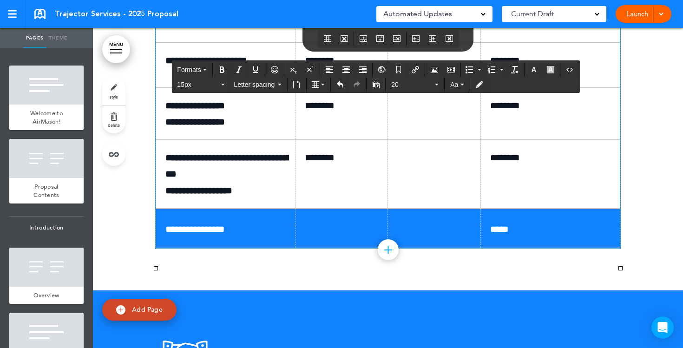
click at [419, 69] on p at bounding box center [437, 61] width 81 height 16
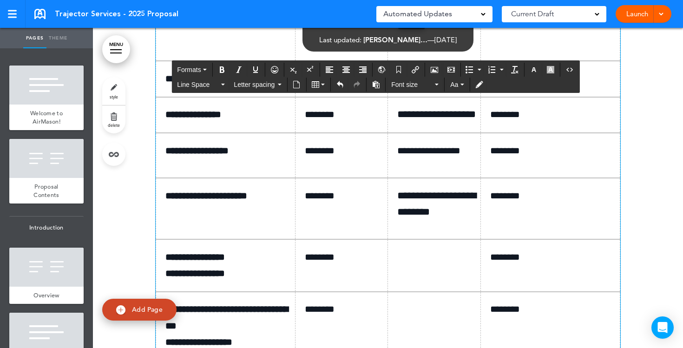
scroll to position [5861, 0]
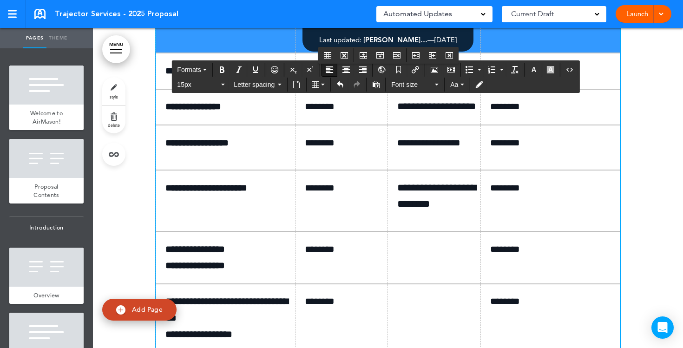
drag, startPoint x: 165, startPoint y: 153, endPoint x: 560, endPoint y: 174, distance: 394.7
click at [560, 53] on tr "**********" at bounding box center [388, 10] width 464 height 85
click at [327, 87] on button "Table" at bounding box center [318, 84] width 20 height 13
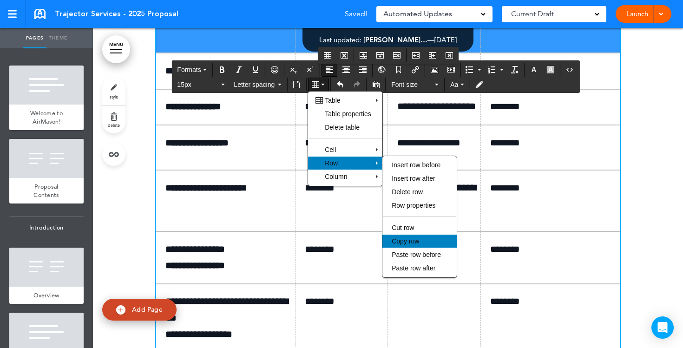
click at [407, 239] on div "Copy row" at bounding box center [420, 241] width 74 height 13
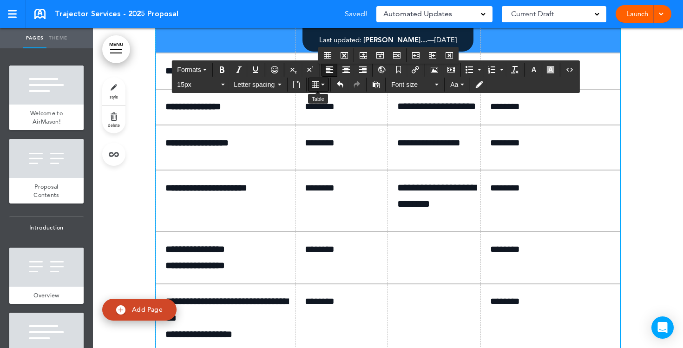
click at [324, 82] on button "Table" at bounding box center [318, 84] width 20 height 13
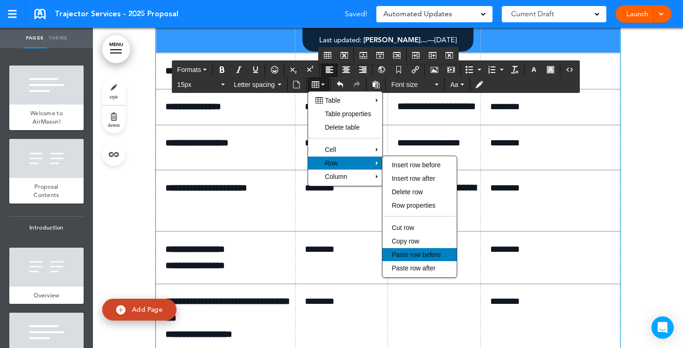
click at [422, 258] on span "Paste row before" at bounding box center [416, 254] width 49 height 7
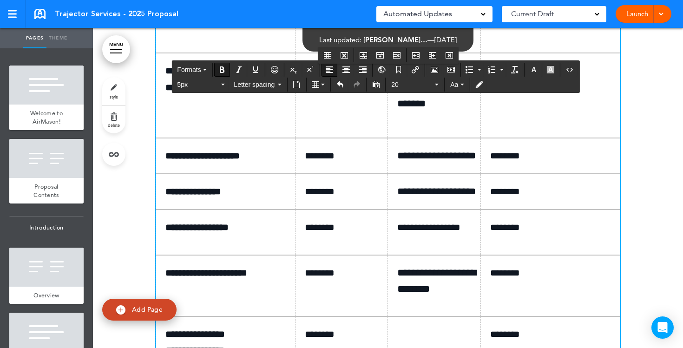
drag, startPoint x: 284, startPoint y: 173, endPoint x: 165, endPoint y: 160, distance: 119.7
click at [338, 86] on icon "Undo" at bounding box center [339, 84] width 7 height 7
click at [189, 53] on td "**********" at bounding box center [225, 10] width 139 height 85
drag, startPoint x: 172, startPoint y: 158, endPoint x: 283, endPoint y: 182, distance: 113.6
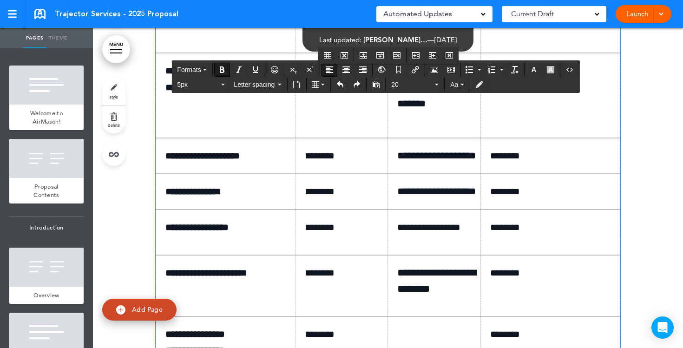
click at [283, 53] on td "**********" at bounding box center [225, 10] width 139 height 85
drag, startPoint x: 350, startPoint y: 156, endPoint x: 304, endPoint y: 156, distance: 45.5
click at [304, 53] on td "********" at bounding box center [341, 10] width 93 height 85
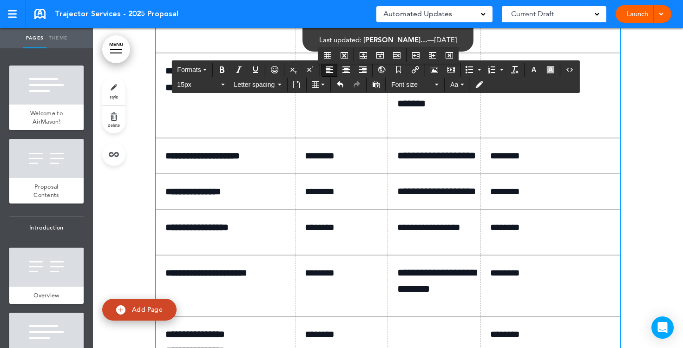
drag, startPoint x: 429, startPoint y: 207, endPoint x: 396, endPoint y: 154, distance: 62.2
click at [396, 53] on td "**********" at bounding box center [434, 10] width 93 height 85
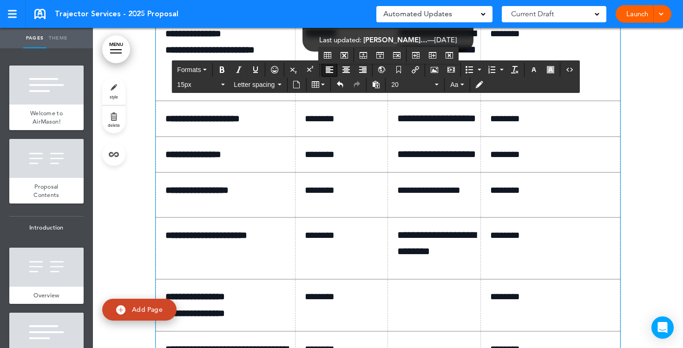
drag, startPoint x: 535, startPoint y: 155, endPoint x: 488, endPoint y: 154, distance: 46.9
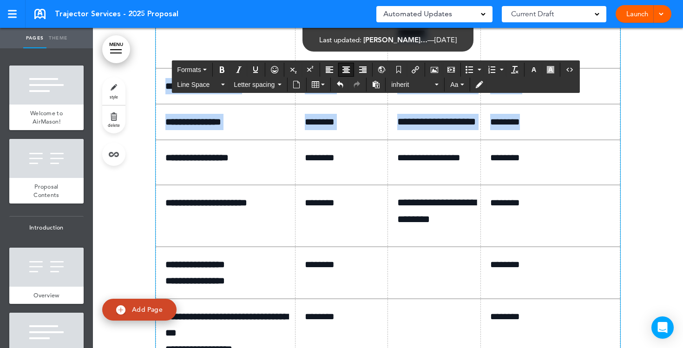
scroll to position [5812, 0]
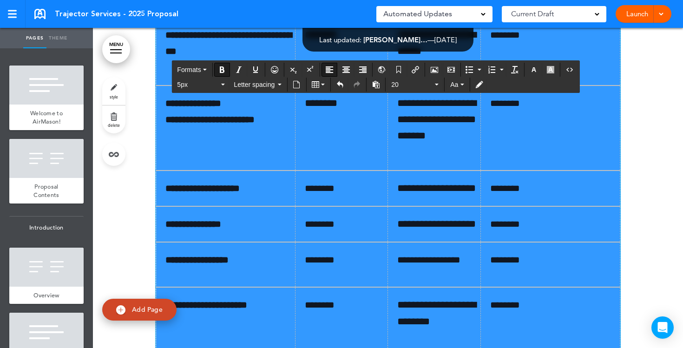
drag, startPoint x: 549, startPoint y: 219, endPoint x: 171, endPoint y: 158, distance: 383.7
click at [171, 158] on tbody "**********" at bounding box center [388, 225] width 464 height 567
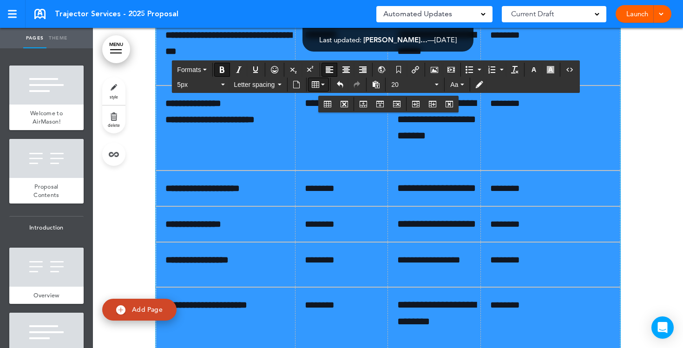
click at [322, 80] on button "Table" at bounding box center [318, 84] width 20 height 13
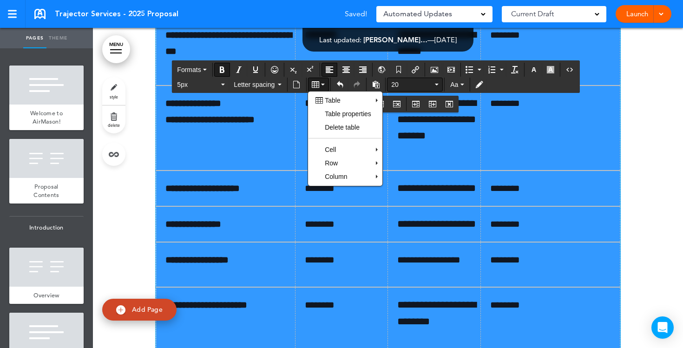
click at [428, 89] on button "20" at bounding box center [415, 84] width 55 height 13
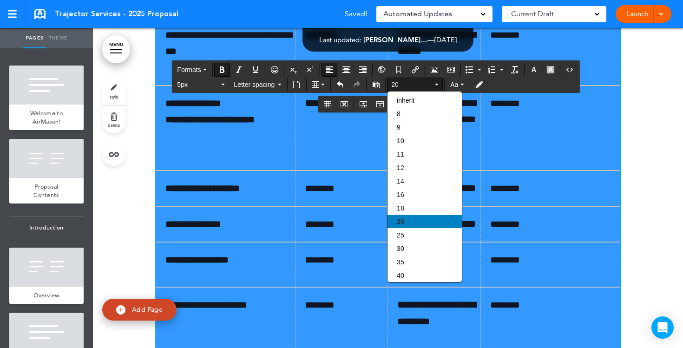
click at [412, 226] on div "20" at bounding box center [425, 221] width 74 height 13
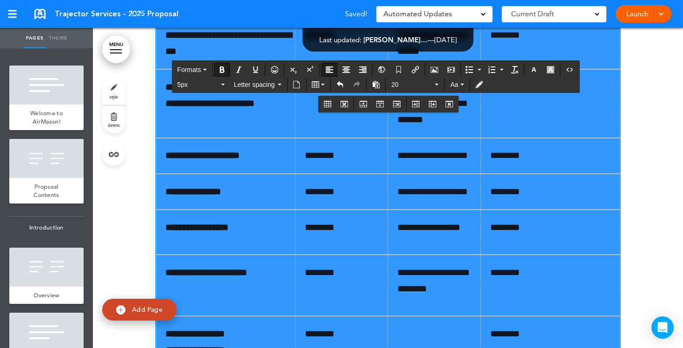
click at [547, 69] on td "********" at bounding box center [550, 43] width 139 height 52
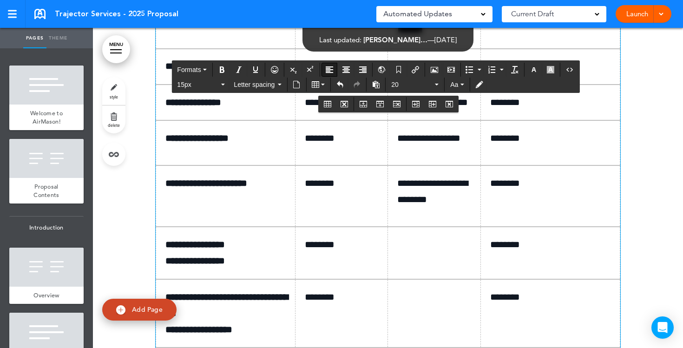
scroll to position [5931, 0]
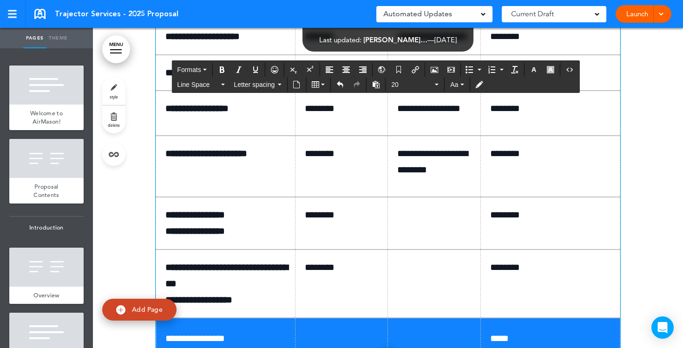
drag, startPoint x: 442, startPoint y: 269, endPoint x: 398, endPoint y: 254, distance: 46.9
click at [398, 91] on td "**********" at bounding box center [434, 73] width 93 height 36
click at [327, 77] on span "********" at bounding box center [320, 72] width 30 height 9
drag, startPoint x: 350, startPoint y: 252, endPoint x: 303, endPoint y: 252, distance: 46.9
click at [303, 91] on td "********" at bounding box center [341, 73] width 93 height 36
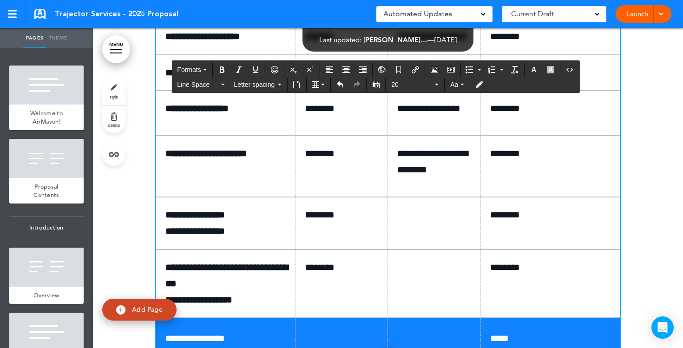
drag, startPoint x: 444, startPoint y: 270, endPoint x: 396, endPoint y: 255, distance: 50.1
click at [396, 91] on td "**********" at bounding box center [434, 73] width 93 height 36
drag, startPoint x: 553, startPoint y: 250, endPoint x: 493, endPoint y: 248, distance: 60.4
click at [493, 81] on p "********" at bounding box center [553, 73] width 127 height 16
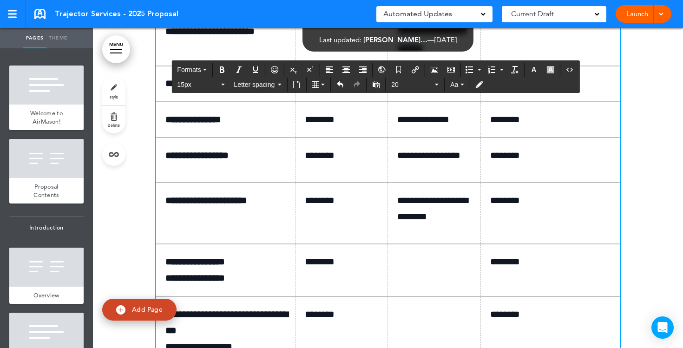
scroll to position [5926, 0]
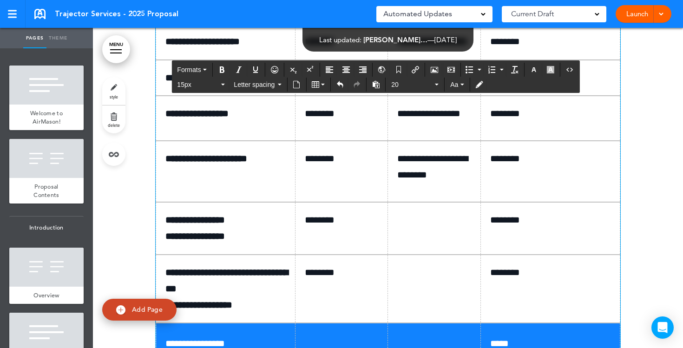
click at [641, 14] on link "Launch" at bounding box center [637, 14] width 29 height 18
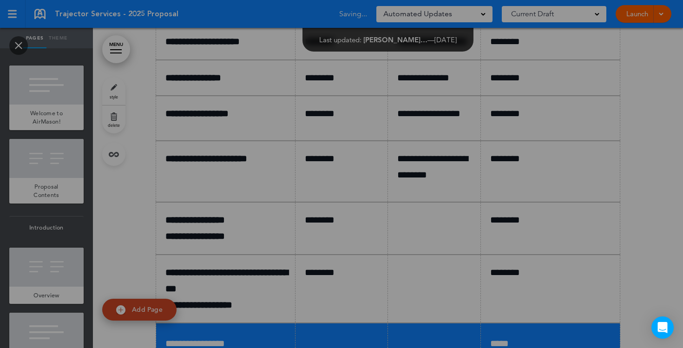
scroll to position [0, 0]
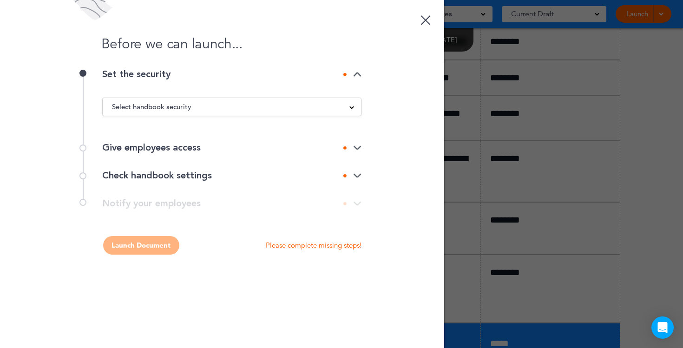
click at [356, 110] on div "Select handbook security" at bounding box center [232, 107] width 258 height 10
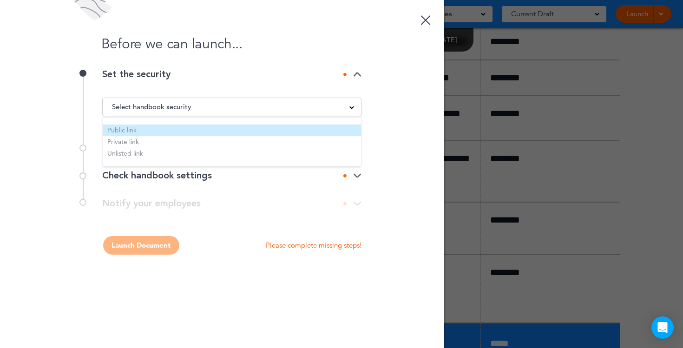
click at [218, 132] on li "Public link" at bounding box center [232, 131] width 258 height 12
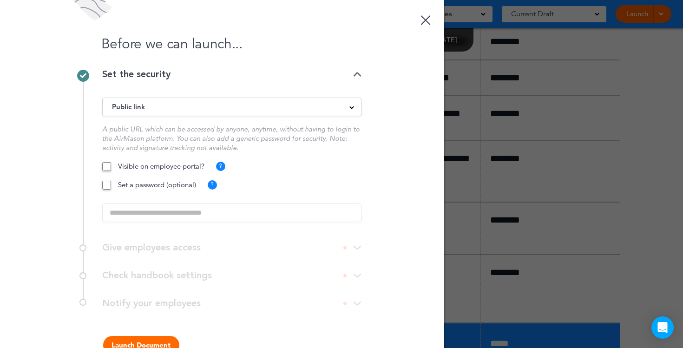
scroll to position [25, 0]
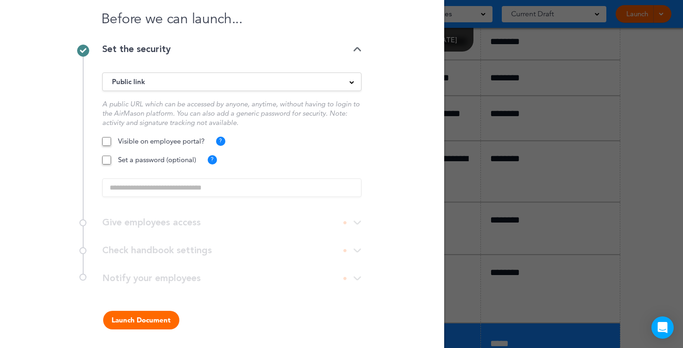
click at [127, 316] on button "Launch Document" at bounding box center [141, 320] width 76 height 19
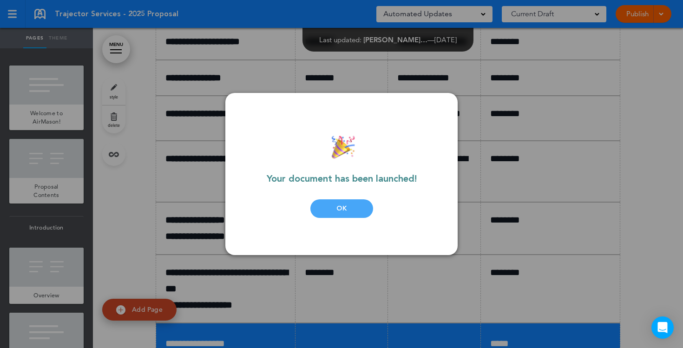
click at [321, 211] on div "OK" at bounding box center [341, 208] width 63 height 19
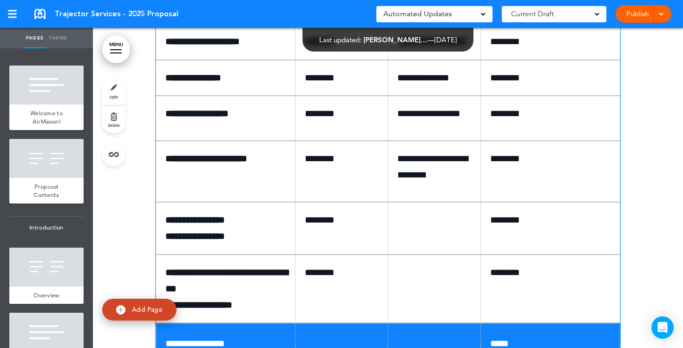
scroll to position [5868, 0]
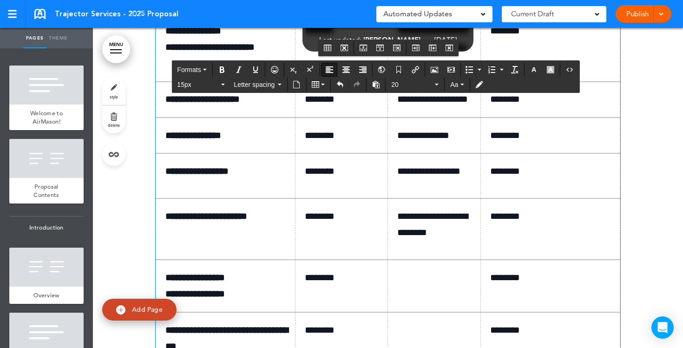
drag, startPoint x: 447, startPoint y: 165, endPoint x: 397, endPoint y: 166, distance: 49.3
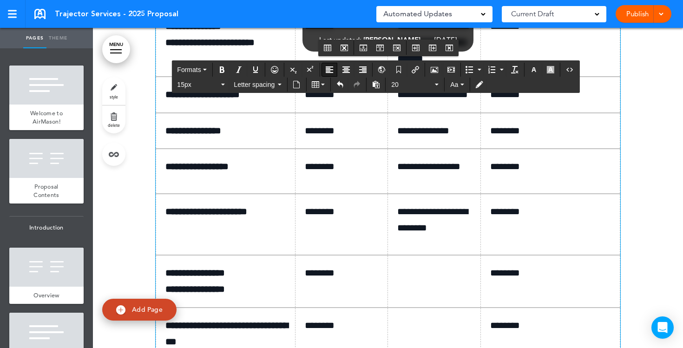
drag, startPoint x: 534, startPoint y: 151, endPoint x: 492, endPoint y: 152, distance: 42.3
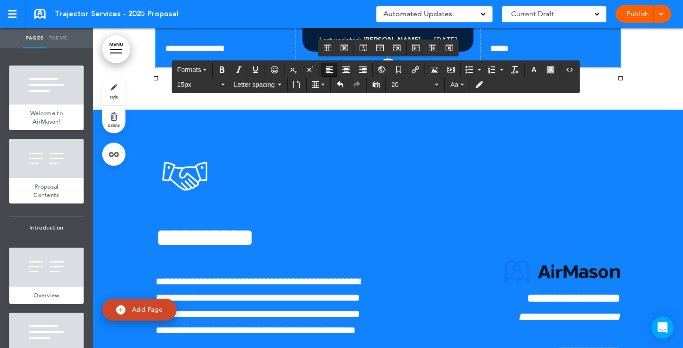
scroll to position [6230, 0]
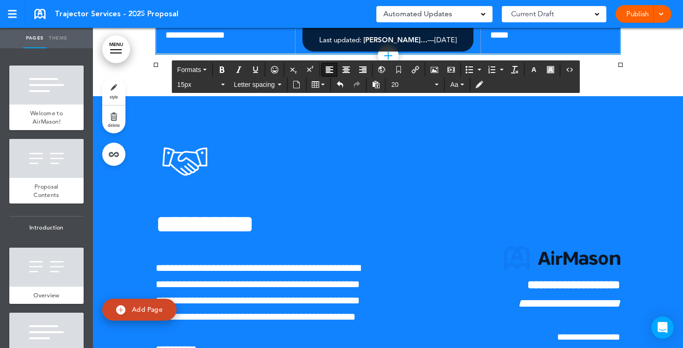
click at [495, 40] on span "*****" at bounding box center [499, 34] width 19 height 9
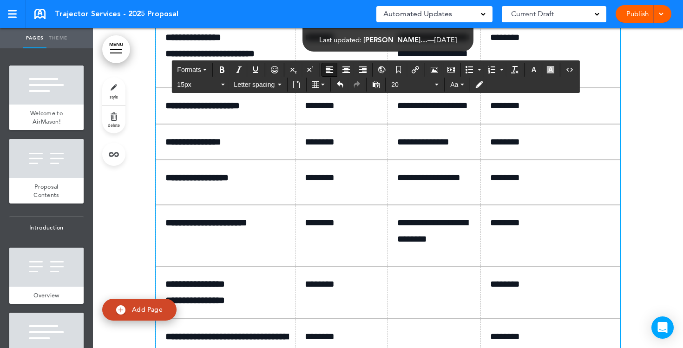
scroll to position [5858, 0]
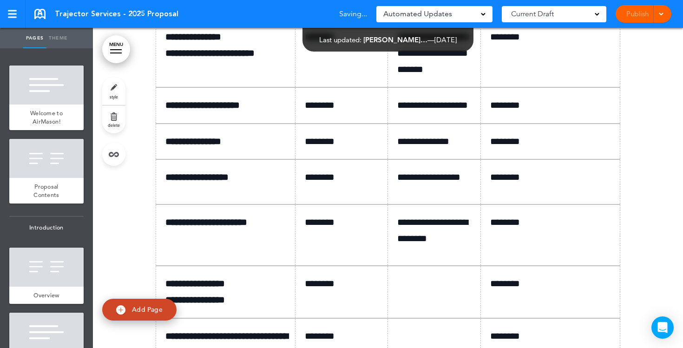
click at [633, 13] on div "Publish Publish Preview Draft" at bounding box center [644, 14] width 56 height 18
click at [634, 17] on link "Publish" at bounding box center [637, 14] width 29 height 18
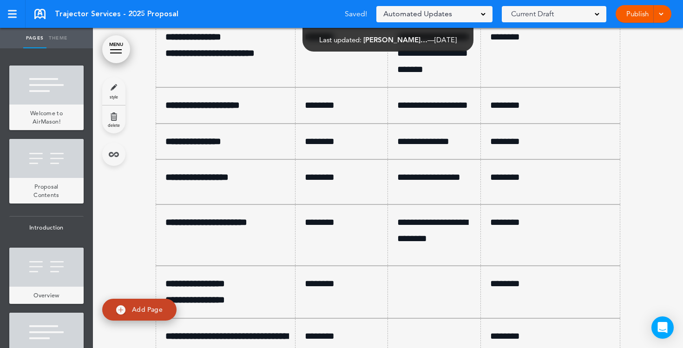
scroll to position [0, 0]
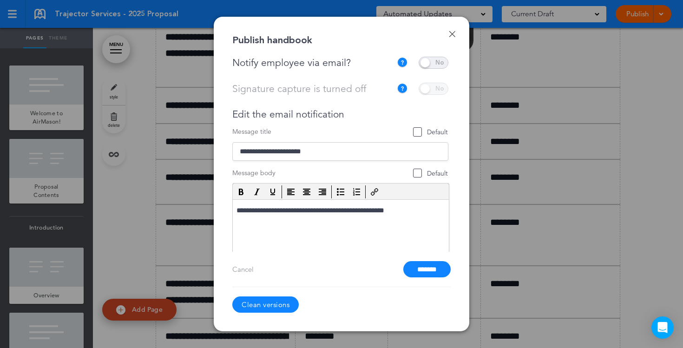
click at [435, 64] on span at bounding box center [434, 63] width 30 height 12
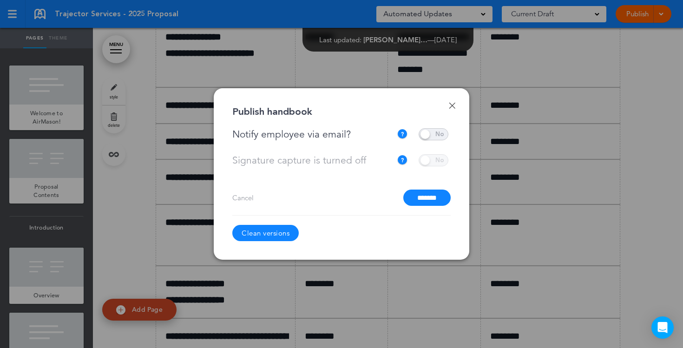
click at [428, 196] on input "*******" at bounding box center [426, 198] width 47 height 16
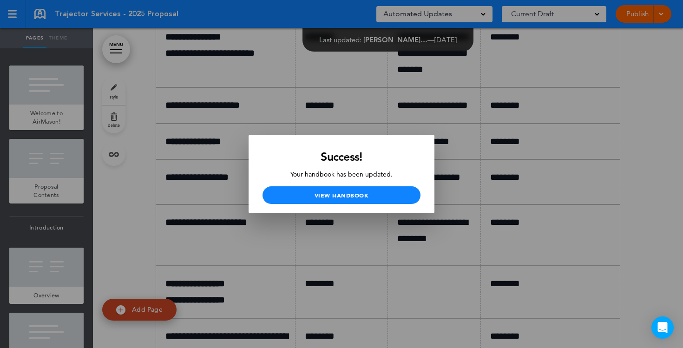
click at [385, 71] on div at bounding box center [341, 174] width 683 height 348
